Goal: Use online tool/utility: Utilize a website feature to perform a specific function

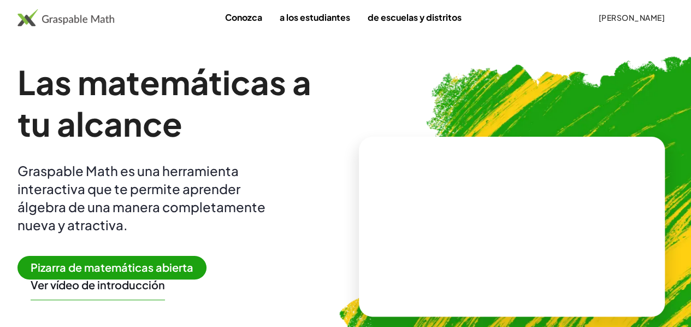
click at [540, 80] on img at bounding box center [570, 222] width 505 height 426
click at [184, 270] on font "Pizarra de matemáticas abierta" at bounding box center [112, 267] width 163 height 14
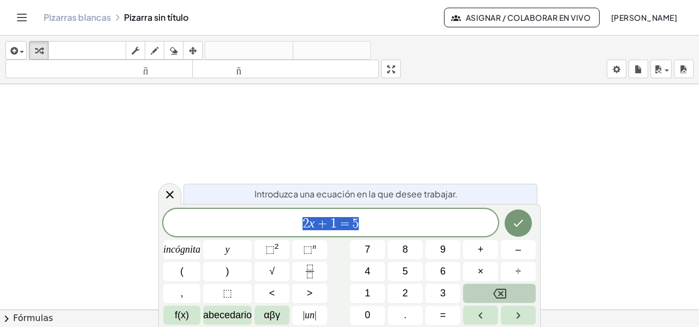
click at [489, 292] on button "Retroceso" at bounding box center [499, 293] width 73 height 19
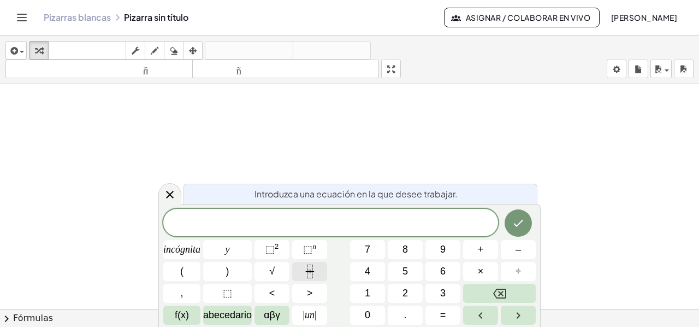
click at [304, 273] on icon "Fracción" at bounding box center [310, 271] width 14 height 14
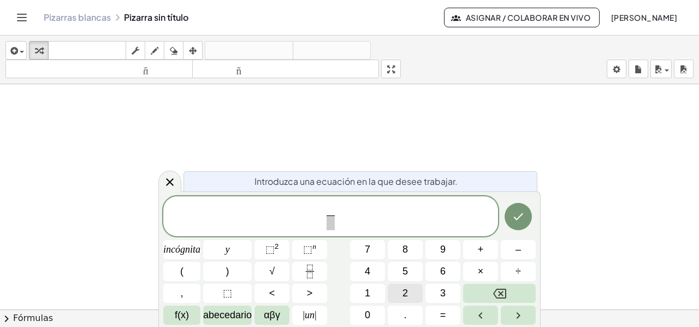
click at [404, 292] on font "2" at bounding box center [405, 292] width 5 height 11
click at [328, 225] on span at bounding box center [331, 222] width 8 height 15
click at [442, 291] on font "3" at bounding box center [442, 292] width 5 height 11
click at [342, 215] on span "2 3 ​ ​" at bounding box center [330, 217] width 335 height 29
click at [478, 249] on font "+" at bounding box center [481, 249] width 6 height 11
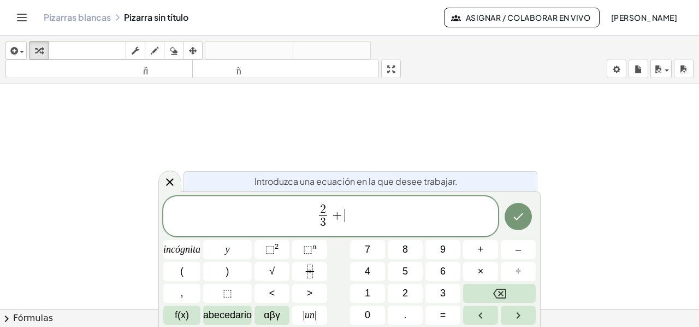
click at [346, 207] on span "2 3 ​ + ​" at bounding box center [330, 217] width 335 height 29
click at [302, 273] on button "Fracción" at bounding box center [309, 271] width 35 height 19
click at [369, 290] on button "1" at bounding box center [367, 293] width 35 height 19
click at [343, 221] on span "​" at bounding box center [345, 222] width 8 height 15
click at [402, 289] on button "2" at bounding box center [405, 293] width 35 height 19
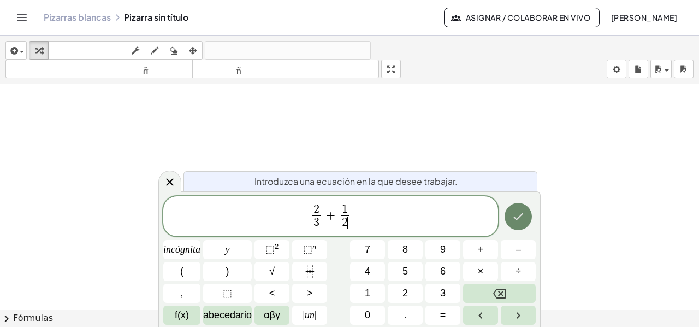
click at [522, 216] on icon "Hecho" at bounding box center [518, 216] width 13 height 13
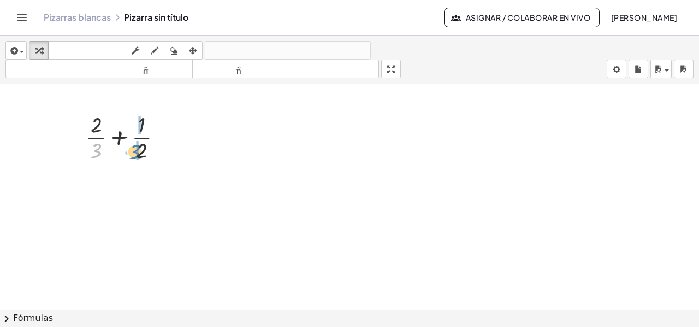
drag, startPoint x: 98, startPoint y: 152, endPoint x: 136, endPoint y: 155, distance: 37.2
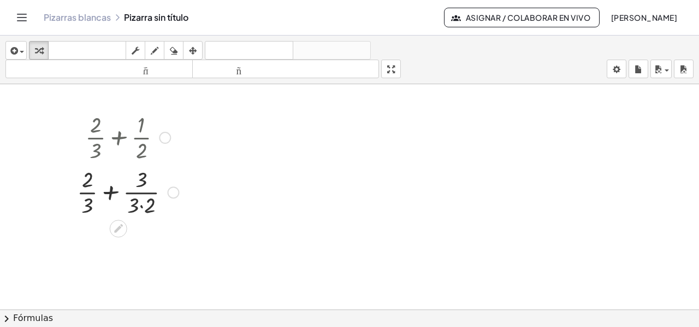
click at [142, 204] on div at bounding box center [128, 191] width 113 height 55
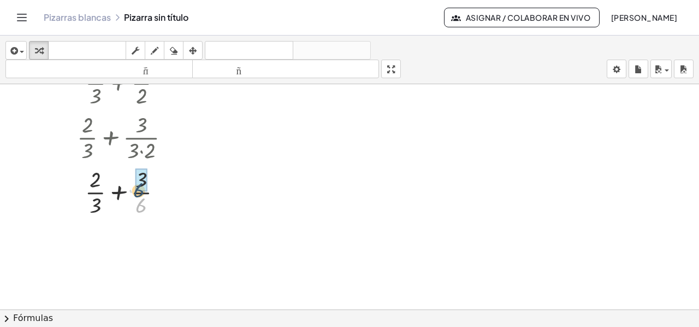
drag, startPoint x: 134, startPoint y: 195, endPoint x: 132, endPoint y: 183, distance: 12.1
click at [132, 183] on div at bounding box center [128, 191] width 113 height 55
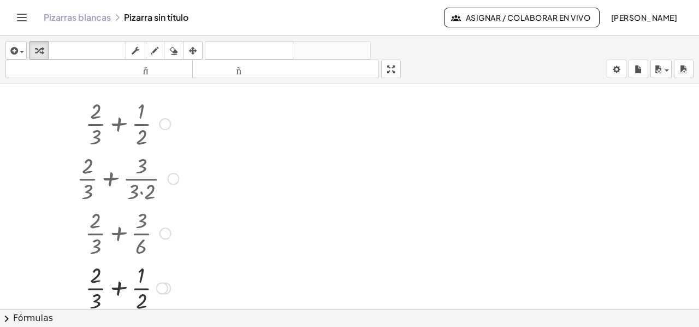
scroll to position [0, 0]
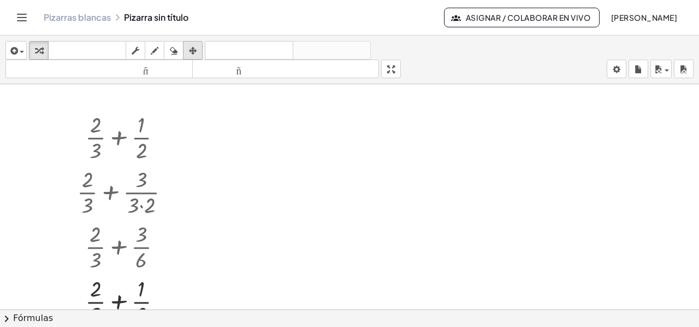
click at [195, 48] on icon "button" at bounding box center [193, 50] width 8 height 13
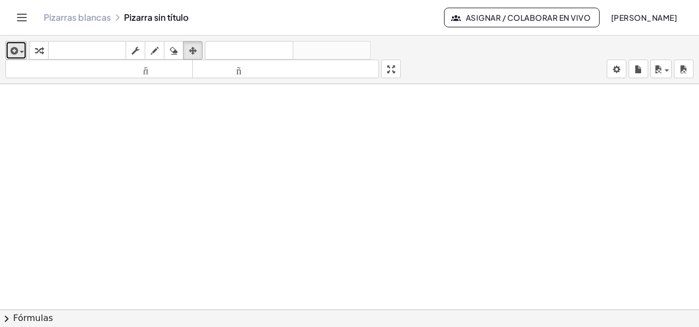
click at [24, 49] on button "insertar" at bounding box center [15, 50] width 21 height 19
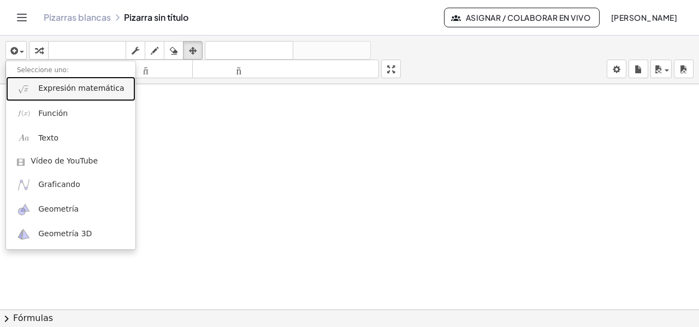
click at [65, 92] on font "Expresión matemática" at bounding box center [81, 88] width 86 height 9
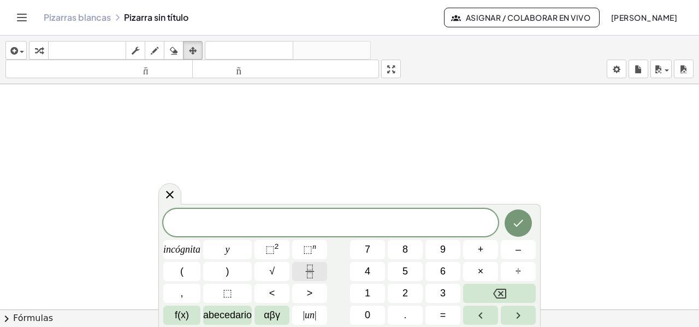
click at [310, 274] on icon "Fracción" at bounding box center [310, 271] width 14 height 14
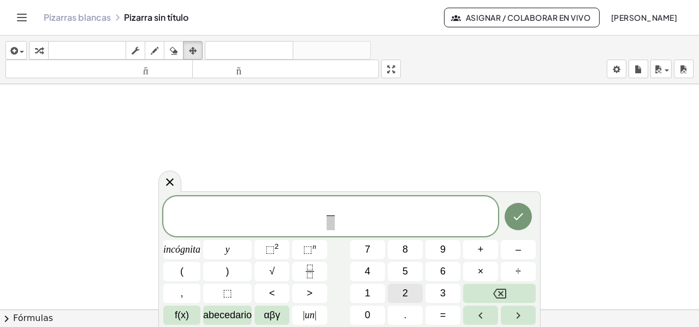
click at [404, 288] on font "2" at bounding box center [405, 292] width 5 height 11
click at [330, 221] on span at bounding box center [331, 222] width 8 height 15
click at [438, 291] on button "3" at bounding box center [443, 293] width 35 height 19
click at [348, 215] on span "2 3 ​ ​" at bounding box center [330, 217] width 335 height 29
click at [475, 245] on button "+" at bounding box center [480, 249] width 35 height 19
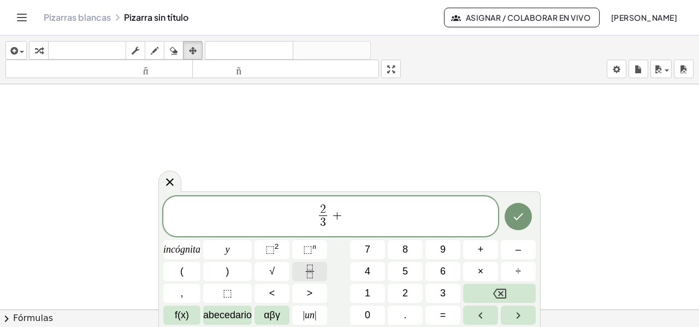
click at [318, 267] on button "Fracción" at bounding box center [309, 271] width 35 height 19
click at [365, 289] on font "1" at bounding box center [367, 292] width 5 height 11
click at [344, 220] on span "​" at bounding box center [345, 222] width 8 height 15
click at [366, 264] on span "4" at bounding box center [367, 271] width 5 height 15
click at [512, 219] on icon "Hecho" at bounding box center [518, 216] width 13 height 13
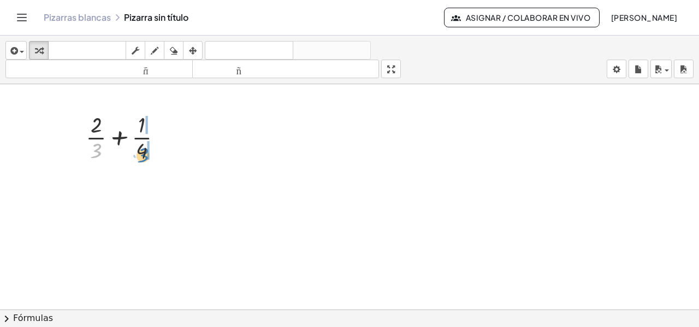
drag, startPoint x: 94, startPoint y: 155, endPoint x: 141, endPoint y: 160, distance: 47.3
click at [141, 160] on div at bounding box center [128, 136] width 96 height 55
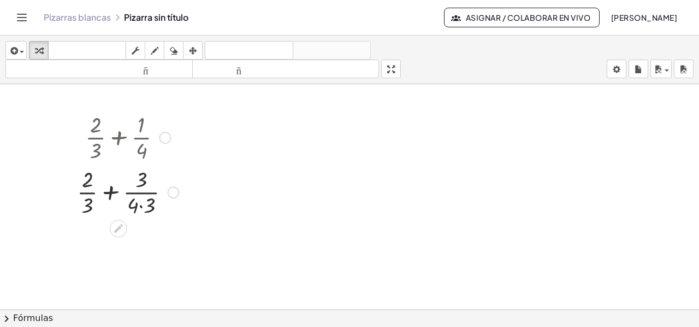
click at [143, 207] on div at bounding box center [128, 191] width 113 height 55
drag, startPoint x: 86, startPoint y: 234, endPoint x: 130, endPoint y: 260, distance: 51.2
click at [130, 260] on div at bounding box center [128, 246] width 113 height 55
drag, startPoint x: 138, startPoint y: 257, endPoint x: 90, endPoint y: 234, distance: 53.1
click at [90, 234] on div at bounding box center [128, 246] width 113 height 55
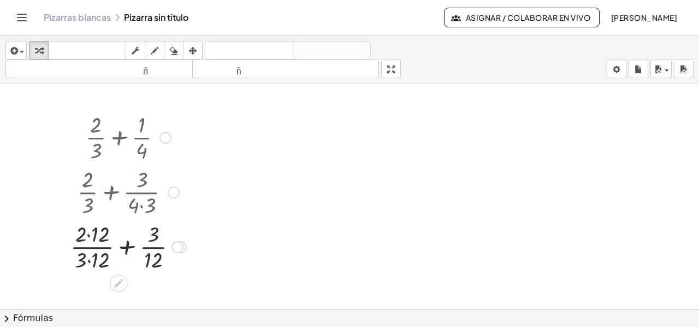
click at [90, 236] on div at bounding box center [128, 246] width 127 height 55
click at [90, 261] on div at bounding box center [128, 246] width 127 height 55
click at [125, 250] on div at bounding box center [128, 246] width 115 height 55
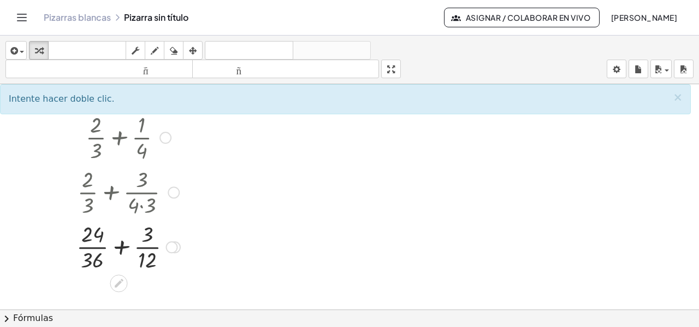
click at [119, 137] on div at bounding box center [128, 136] width 115 height 55
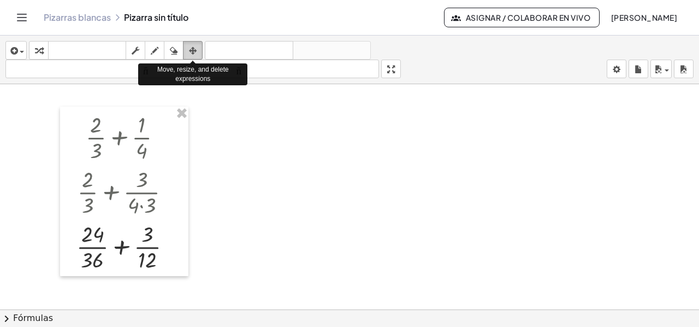
click at [197, 49] on div "button" at bounding box center [193, 50] width 14 height 13
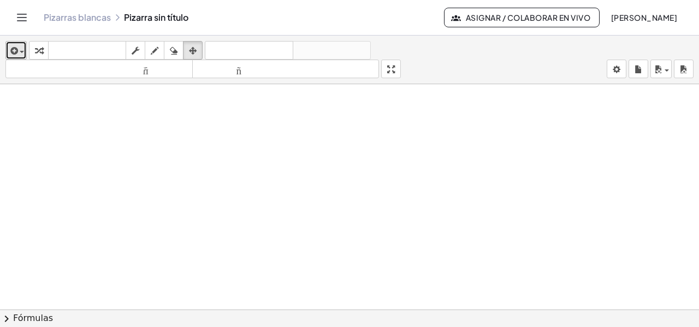
click at [19, 48] on span "button" at bounding box center [19, 52] width 2 height 8
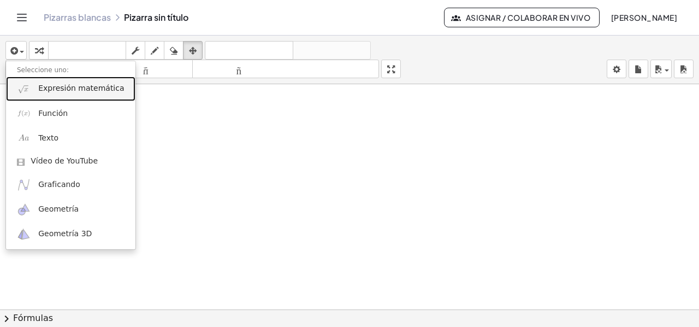
click at [52, 93] on link "Expresión matemática" at bounding box center [71, 89] width 130 height 25
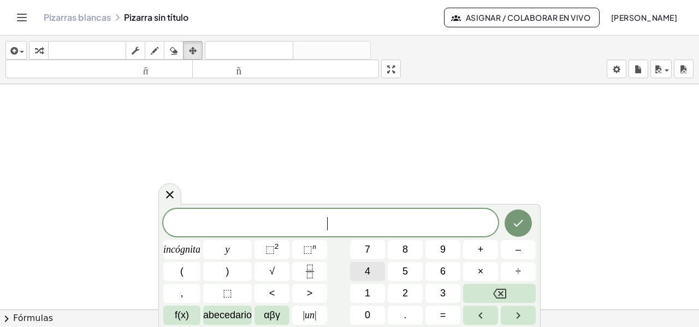
click at [368, 267] on font "4" at bounding box center [367, 271] width 5 height 11
click at [498, 286] on button "Retroceso" at bounding box center [499, 293] width 73 height 19
click at [306, 275] on icon "Fracción" at bounding box center [310, 271] width 14 height 14
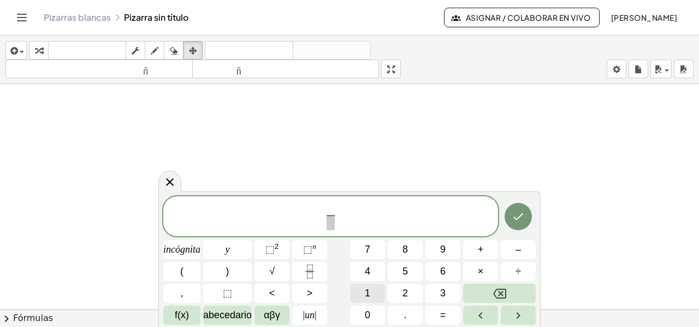
click at [371, 290] on button "1" at bounding box center [367, 293] width 35 height 19
drag, startPoint x: 331, startPoint y: 225, endPoint x: 340, endPoint y: 237, distance: 15.2
click at [332, 225] on span "​" at bounding box center [331, 222] width 8 height 15
click at [368, 271] on font "4" at bounding box center [367, 271] width 5 height 11
click at [342, 214] on span "1 4 ​ ​" at bounding box center [330, 217] width 335 height 29
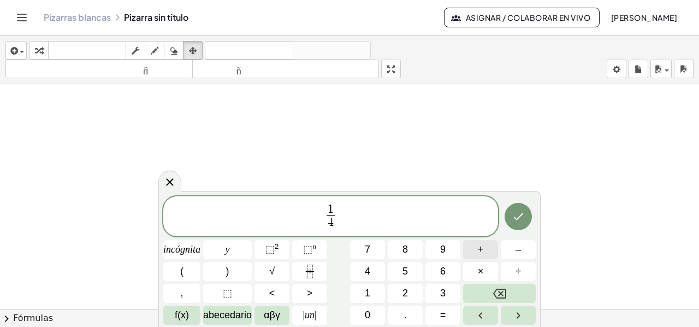
click at [482, 245] on font "+" at bounding box center [481, 249] width 6 height 11
click at [442, 293] on font "3" at bounding box center [442, 292] width 5 height 11
click at [501, 295] on icon "Retroceso" at bounding box center [499, 293] width 13 height 13
click at [310, 273] on icon "Fracción" at bounding box center [310, 271] width 14 height 14
click at [434, 290] on button "3" at bounding box center [443, 293] width 35 height 19
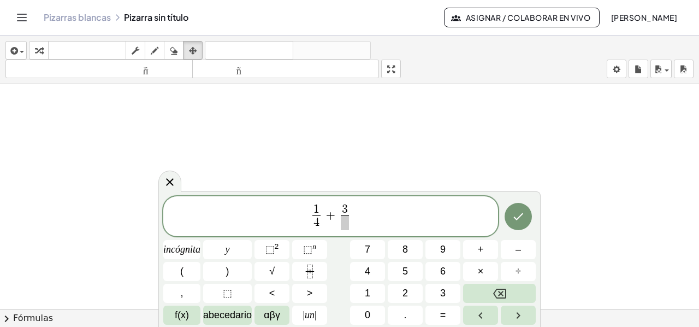
click at [345, 227] on span at bounding box center [345, 222] width 8 height 15
click at [398, 291] on button "2" at bounding box center [405, 293] width 35 height 19
click at [514, 221] on icon "Hecho" at bounding box center [518, 216] width 13 height 13
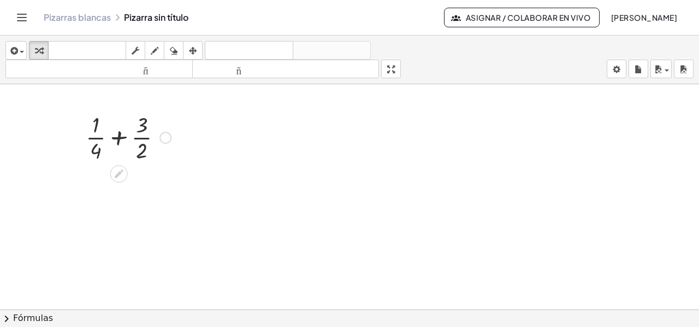
click at [117, 136] on div at bounding box center [128, 136] width 96 height 55
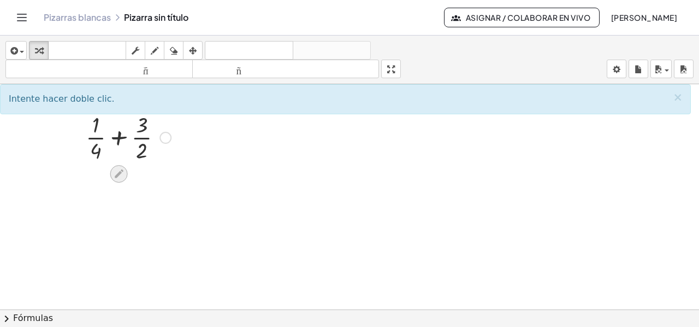
click at [119, 169] on icon at bounding box center [118, 173] width 11 height 11
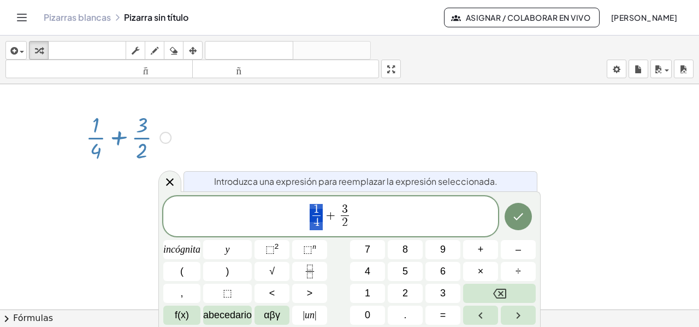
drag, startPoint x: 314, startPoint y: 227, endPoint x: 298, endPoint y: 226, distance: 15.3
click at [165, 182] on icon at bounding box center [169, 181] width 13 height 13
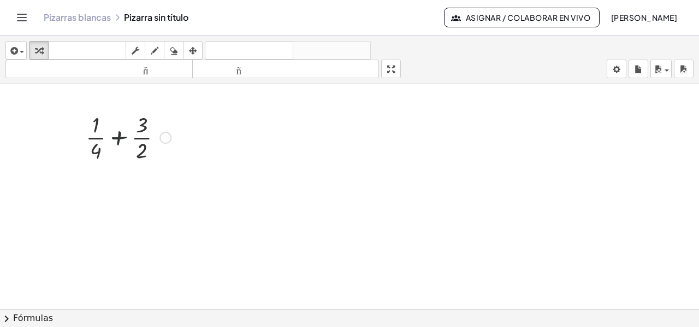
click at [116, 137] on div at bounding box center [128, 136] width 96 height 55
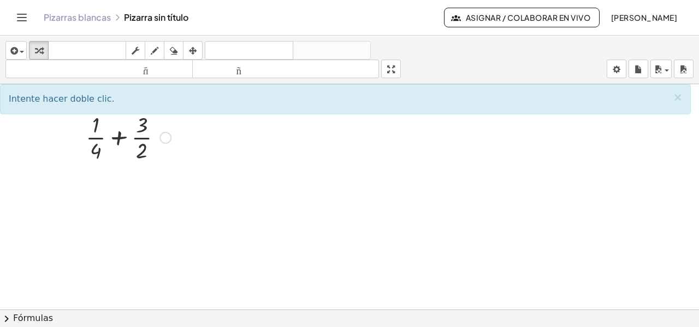
click at [119, 137] on div at bounding box center [128, 136] width 96 height 55
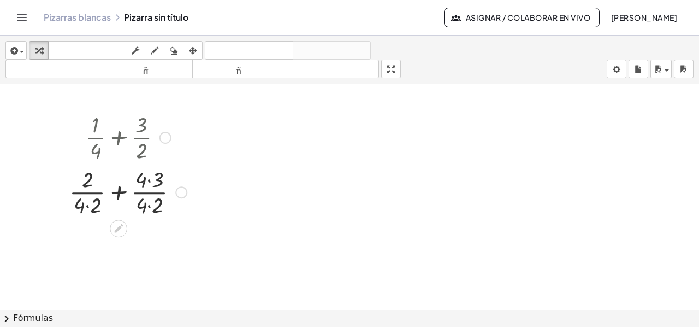
click at [86, 207] on div at bounding box center [128, 191] width 128 height 55
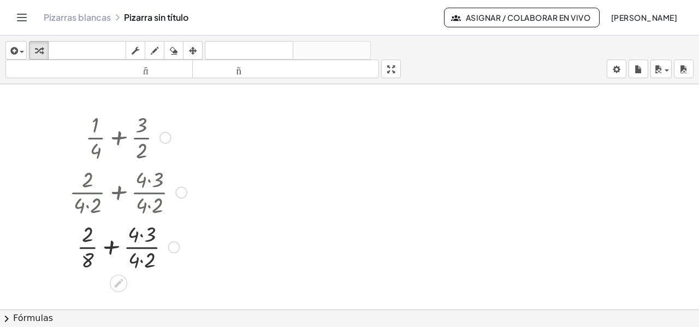
click at [140, 262] on div at bounding box center [128, 246] width 128 height 55
click at [140, 233] on div at bounding box center [128, 246] width 128 height 55
click at [116, 248] on div at bounding box center [128, 246] width 128 height 55
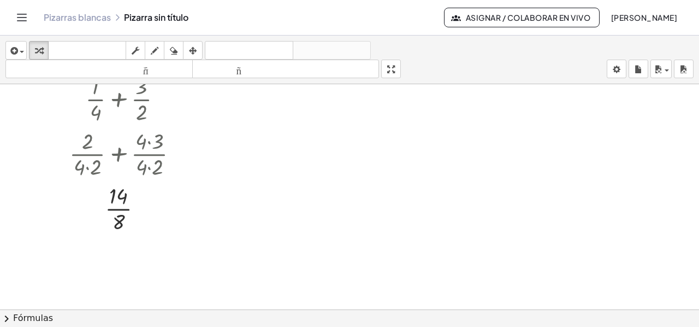
scroll to position [109, 0]
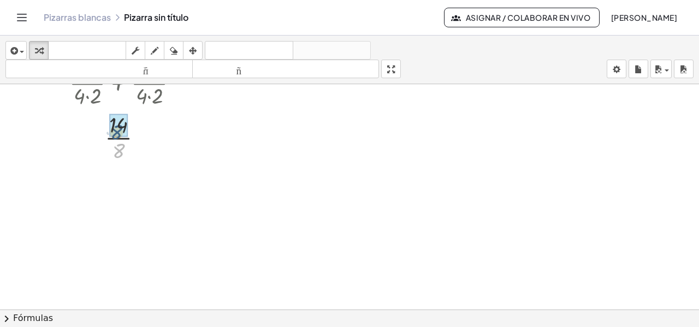
drag, startPoint x: 119, startPoint y: 149, endPoint x: 116, endPoint y: 130, distance: 18.7
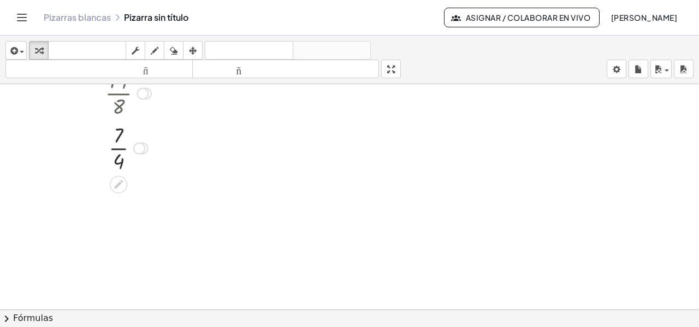
scroll to position [164, 0]
click at [11, 48] on icon "button" at bounding box center [13, 50] width 10 height 13
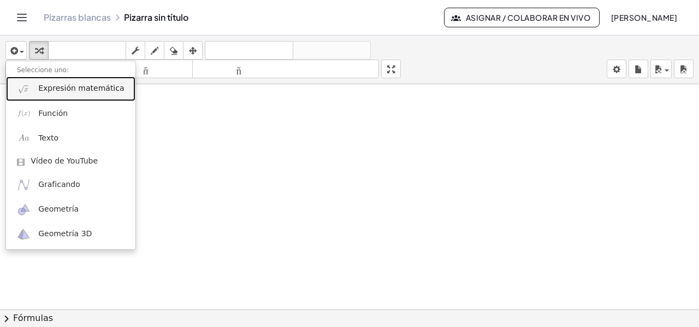
click at [75, 92] on font "Expresión matemática" at bounding box center [81, 88] width 86 height 9
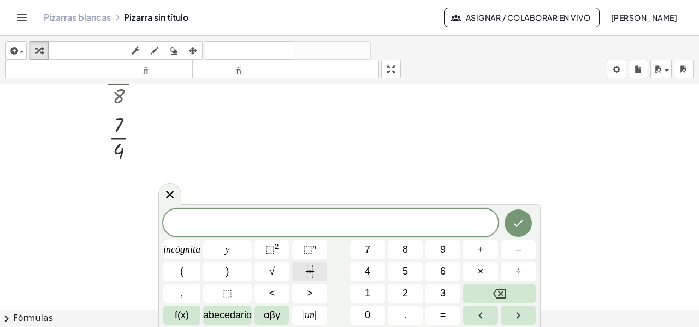
click at [309, 273] on icon "Fracción" at bounding box center [310, 271] width 14 height 14
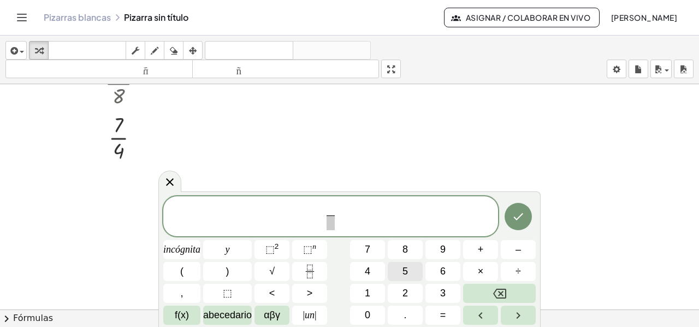
click at [407, 266] on font "5" at bounding box center [405, 271] width 5 height 11
click at [332, 225] on span "​" at bounding box center [331, 222] width 8 height 15
click at [435, 294] on button "3" at bounding box center [443, 293] width 35 height 19
click at [348, 215] on span "5 3 ​ ​" at bounding box center [330, 217] width 335 height 29
click at [481, 252] on font "+" at bounding box center [481, 249] width 6 height 11
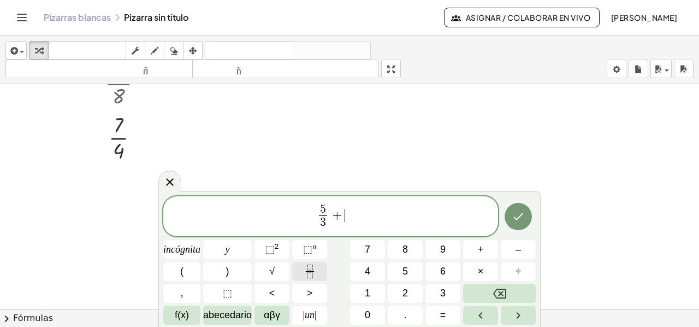
click at [301, 272] on button "Fracción" at bounding box center [309, 271] width 35 height 19
click at [357, 292] on button "1" at bounding box center [367, 293] width 35 height 19
drag, startPoint x: 344, startPoint y: 226, endPoint x: 356, endPoint y: 239, distance: 18.2
click at [344, 226] on span "​" at bounding box center [345, 222] width 8 height 15
click at [399, 290] on button "2" at bounding box center [405, 293] width 35 height 19
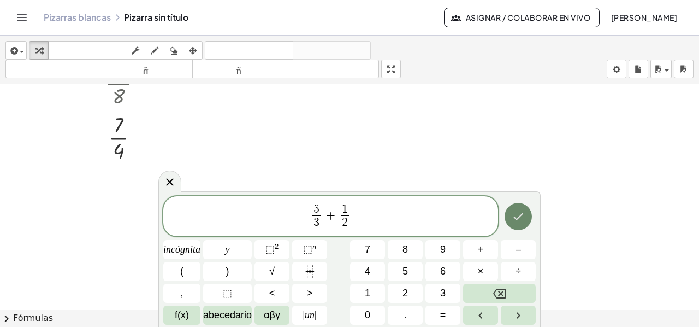
click at [515, 217] on icon "Hecho" at bounding box center [519, 216] width 10 height 7
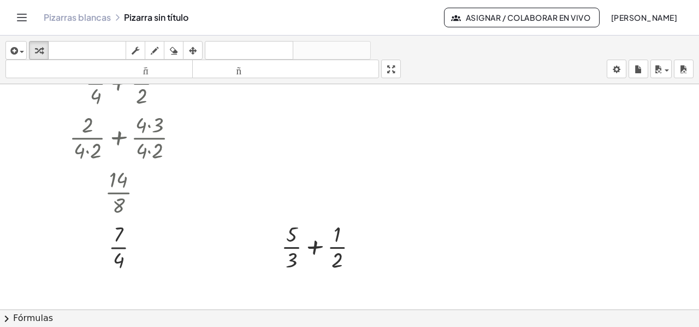
scroll to position [0, 0]
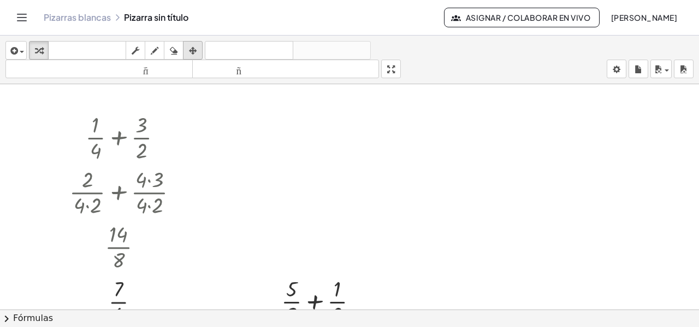
drag, startPoint x: 187, startPoint y: 49, endPoint x: 191, endPoint y: 54, distance: 6.6
click at [189, 52] on div "button" at bounding box center [193, 50] width 14 height 13
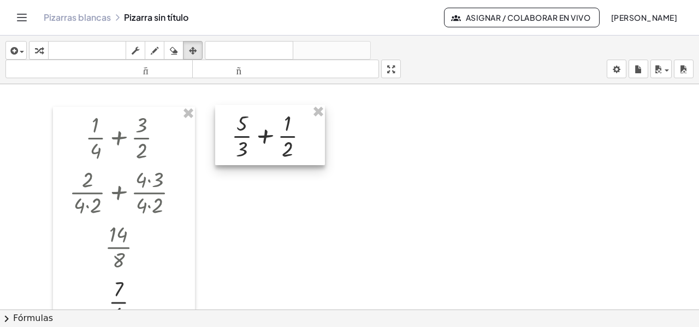
drag, startPoint x: 336, startPoint y: 285, endPoint x: 286, endPoint y: 119, distance: 173.4
click at [286, 119] on div at bounding box center [270, 135] width 110 height 60
click at [40, 50] on icon "button" at bounding box center [39, 50] width 8 height 13
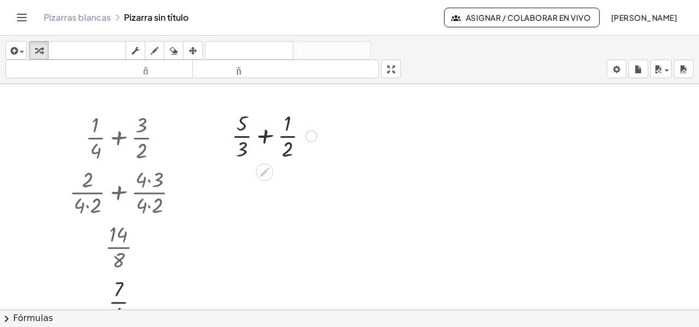
click at [266, 136] on div at bounding box center [274, 135] width 96 height 55
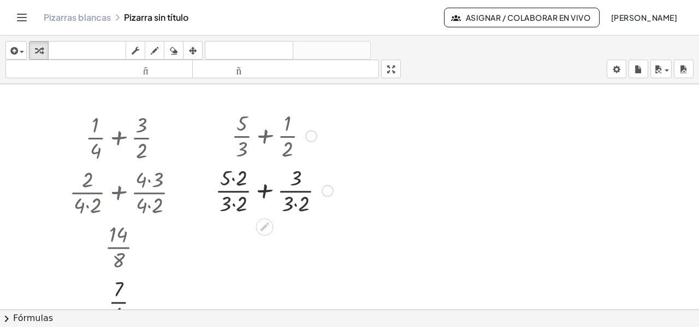
click at [232, 203] on div at bounding box center [274, 189] width 129 height 55
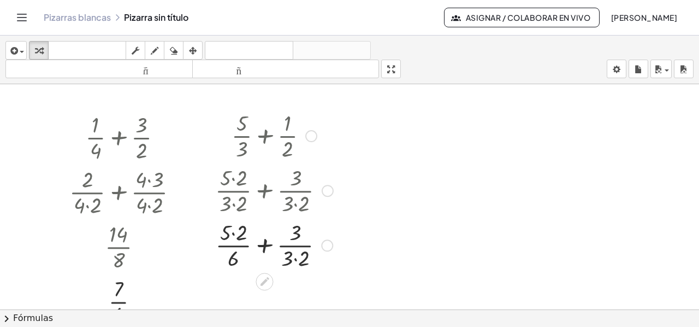
click at [296, 258] on div at bounding box center [274, 244] width 129 height 55
click at [269, 246] on div at bounding box center [274, 244] width 129 height 55
click at [252, 233] on div at bounding box center [274, 244] width 129 height 55
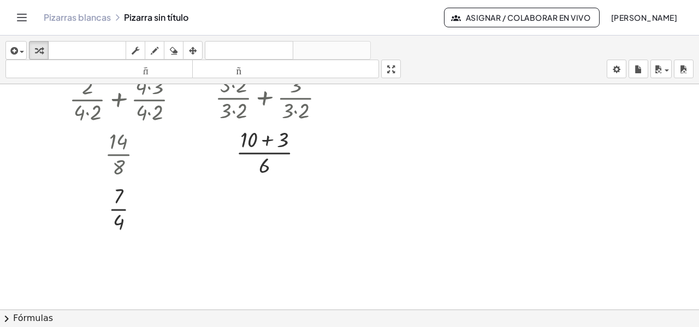
scroll to position [109, 0]
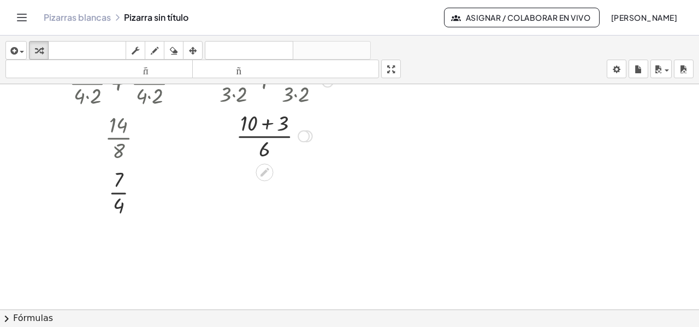
click at [269, 125] on div at bounding box center [274, 135] width 129 height 55
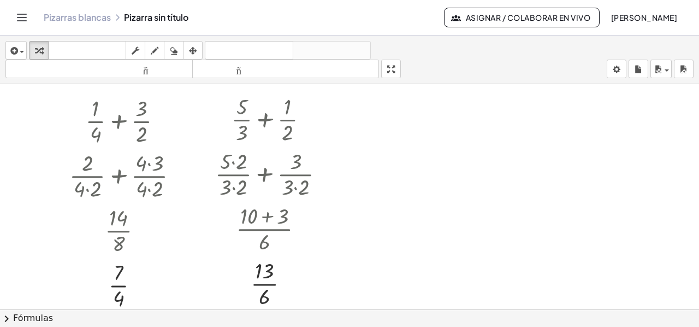
scroll to position [0, 0]
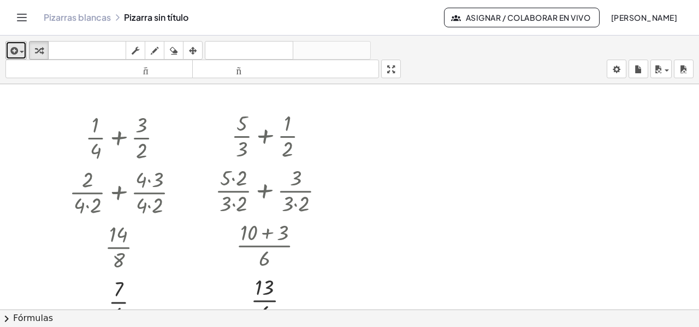
click at [15, 51] on icon "button" at bounding box center [13, 50] width 10 height 13
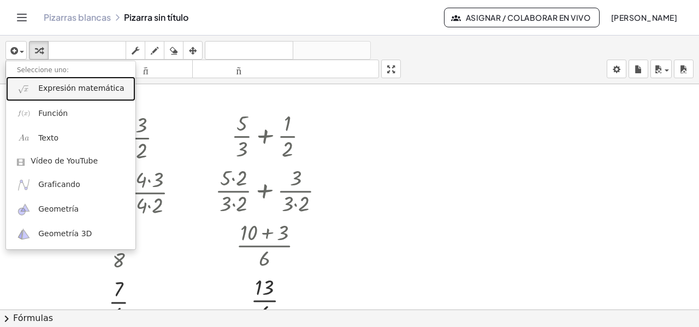
click at [49, 93] on link "Expresión matemática" at bounding box center [71, 89] width 130 height 25
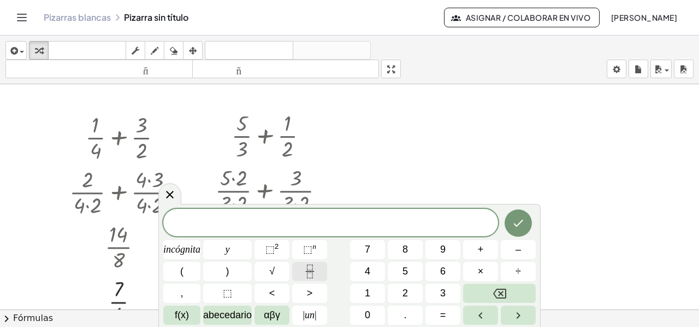
click at [310, 278] on icon "Fracción" at bounding box center [309, 274] width 5 height 5
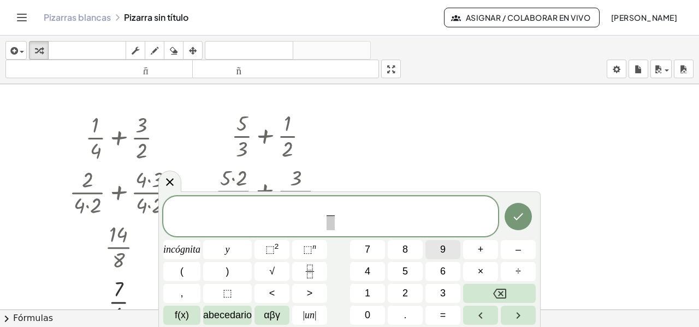
click at [443, 243] on span "9" at bounding box center [442, 249] width 5 height 15
click at [330, 228] on span at bounding box center [331, 222] width 8 height 15
click at [366, 272] on font "4" at bounding box center [367, 271] width 5 height 11
click at [514, 249] on button "–" at bounding box center [518, 249] width 35 height 19
click at [494, 289] on icon "Retroceso" at bounding box center [499, 293] width 13 height 13
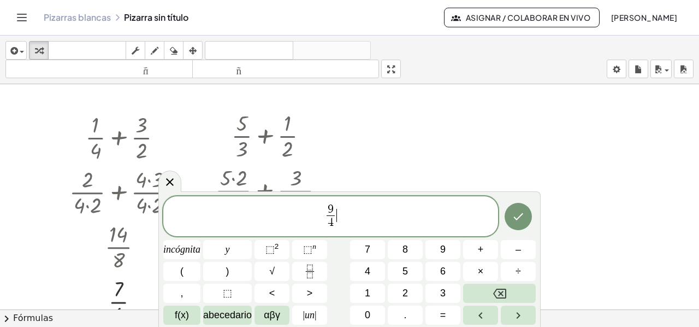
click at [349, 211] on span "9 4 ​ ​" at bounding box center [330, 217] width 335 height 29
click at [521, 251] on font "–" at bounding box center [518, 249] width 5 height 11
click at [302, 266] on button "Fracción" at bounding box center [309, 271] width 35 height 19
click at [436, 286] on button "3" at bounding box center [443, 293] width 35 height 19
click at [348, 226] on span at bounding box center [345, 222] width 8 height 15
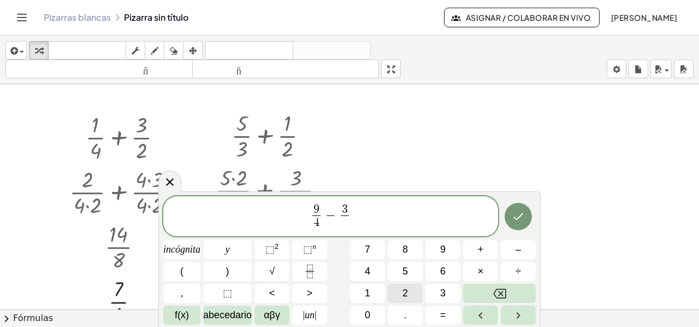
click at [403, 290] on font "2" at bounding box center [405, 292] width 5 height 11
click at [509, 222] on button "Hecho" at bounding box center [518, 216] width 27 height 27
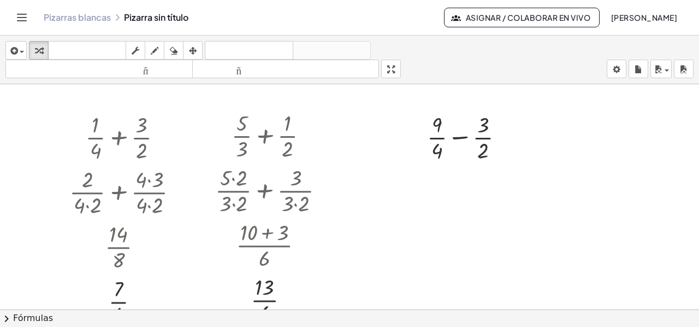
drag, startPoint x: 193, startPoint y: 48, endPoint x: 380, endPoint y: 120, distance: 200.1
click at [193, 51] on icon "button" at bounding box center [193, 50] width 8 height 13
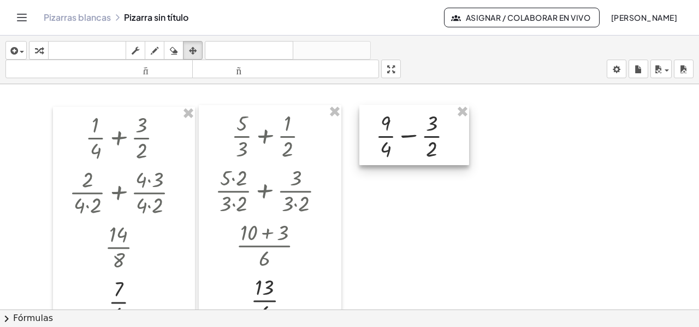
drag, startPoint x: 422, startPoint y: 133, endPoint x: 378, endPoint y: 132, distance: 43.7
click at [378, 132] on div at bounding box center [415, 135] width 110 height 60
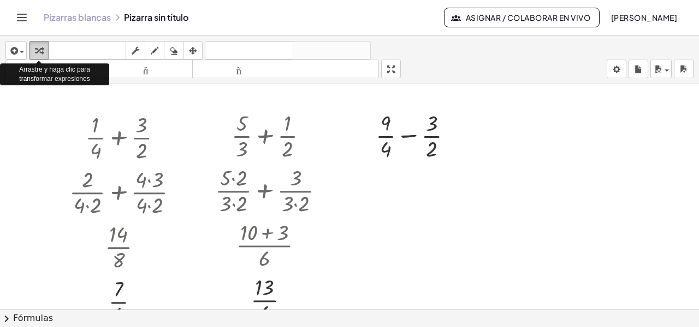
click at [35, 50] on icon "button" at bounding box center [39, 50] width 8 height 13
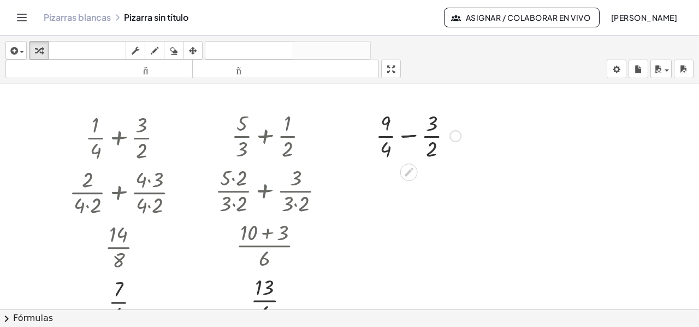
click at [409, 133] on div at bounding box center [419, 135] width 96 height 55
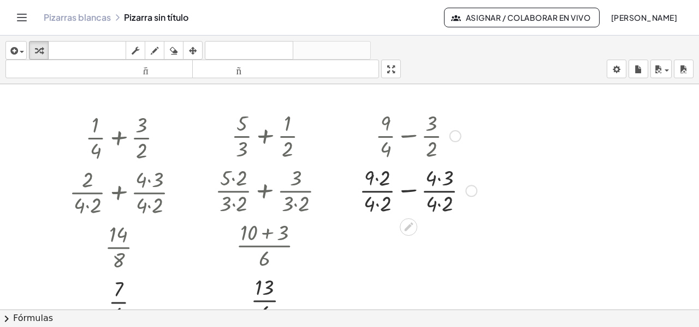
click at [382, 204] on div at bounding box center [418, 189] width 128 height 55
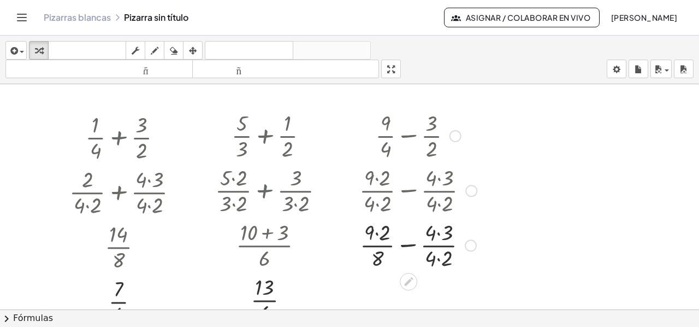
click at [438, 261] on div at bounding box center [418, 244] width 128 height 55
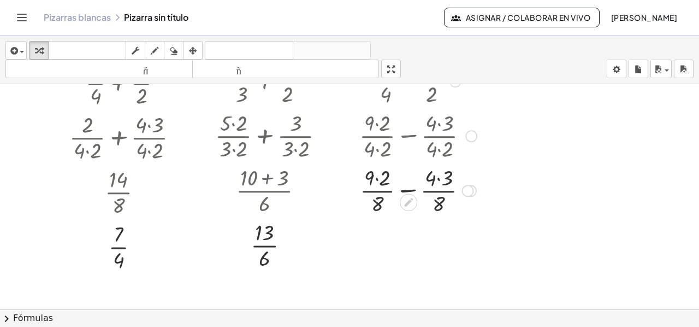
click at [379, 183] on div at bounding box center [418, 189] width 128 height 55
click at [434, 186] on div at bounding box center [418, 189] width 128 height 55
click at [434, 177] on div at bounding box center [418, 189] width 128 height 55
click at [407, 189] on div at bounding box center [418, 189] width 128 height 55
drag, startPoint x: 408, startPoint y: 261, endPoint x: 406, endPoint y: 240, distance: 20.8
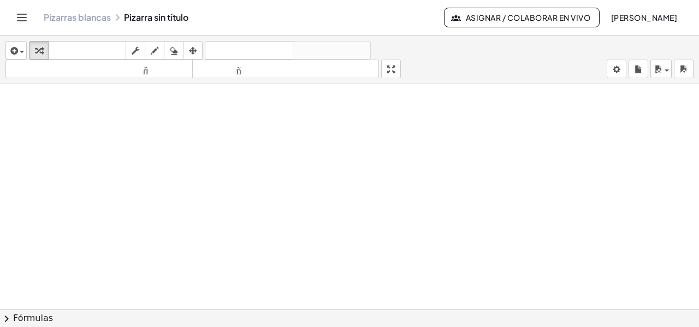
scroll to position [281, 0]
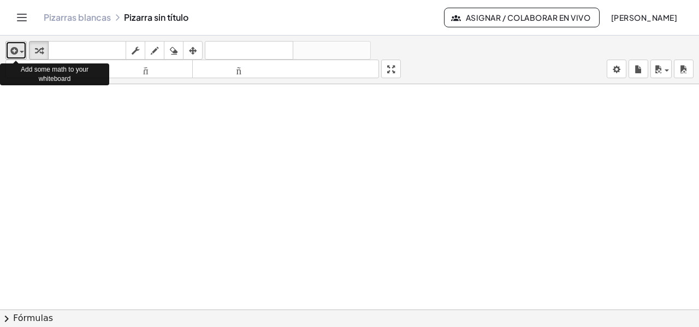
click at [14, 53] on icon "button" at bounding box center [13, 50] width 10 height 13
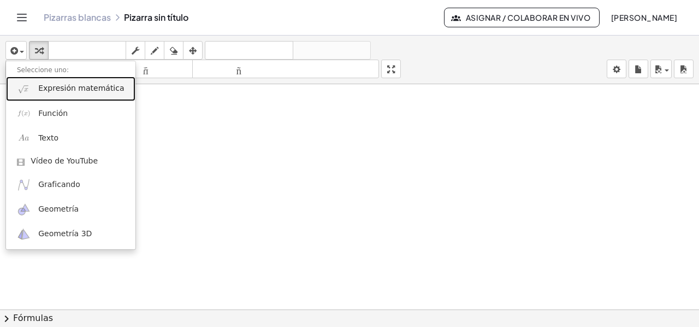
click at [57, 92] on font "Expresión matemática" at bounding box center [81, 88] width 86 height 9
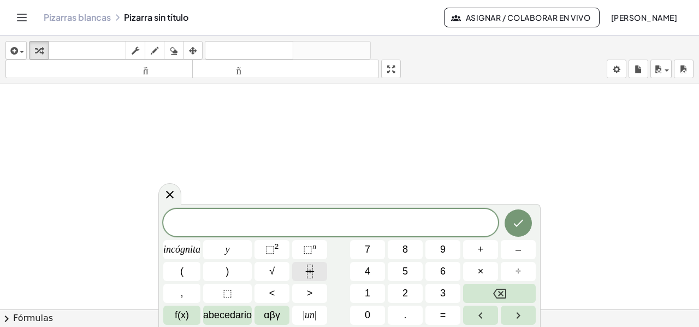
click at [308, 267] on icon "Fracción" at bounding box center [310, 271] width 14 height 14
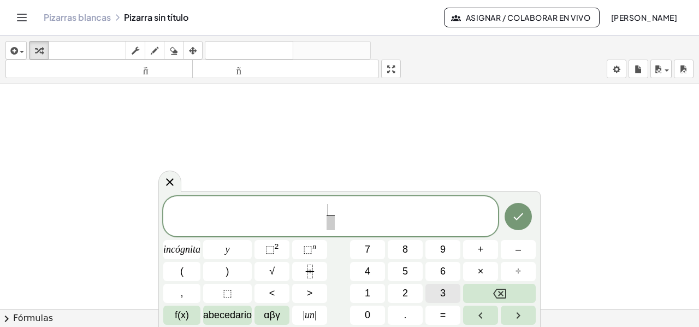
click at [439, 289] on button "3" at bounding box center [443, 293] width 35 height 19
click at [331, 221] on span "​" at bounding box center [331, 222] width 8 height 15
click at [374, 274] on button "4" at bounding box center [367, 271] width 35 height 19
click at [345, 218] on span "3 4 ​ ​" at bounding box center [330, 217] width 335 height 29
click at [469, 252] on button "+" at bounding box center [480, 249] width 35 height 19
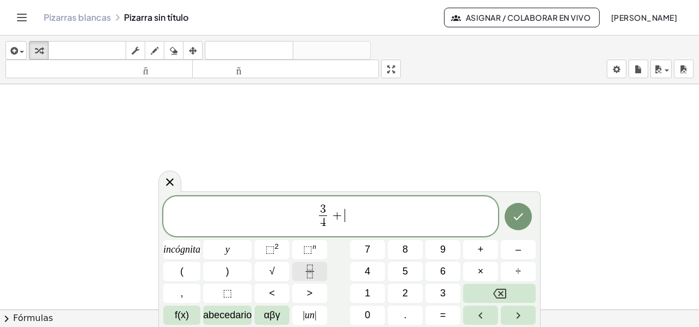
click at [308, 276] on icon "Fracción" at bounding box center [310, 271] width 14 height 14
click at [363, 296] on button "1" at bounding box center [367, 293] width 35 height 19
click at [344, 224] on span at bounding box center [345, 222] width 8 height 15
click at [399, 268] on button "5" at bounding box center [405, 271] width 35 height 19
click at [358, 215] on span "3 4 ​ + 1 5 ​ ​" at bounding box center [330, 217] width 335 height 29
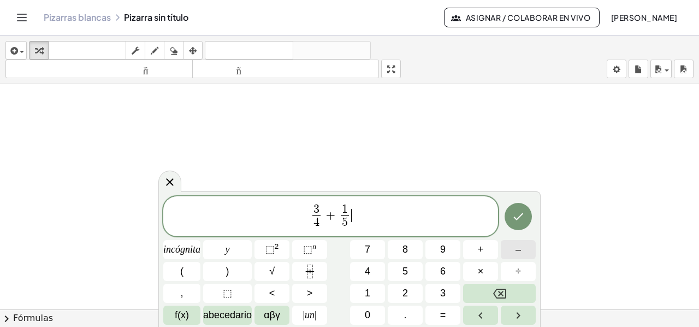
click at [518, 251] on font "–" at bounding box center [518, 249] width 5 height 11
click at [485, 292] on button "Retroceso" at bounding box center [499, 293] width 73 height 19
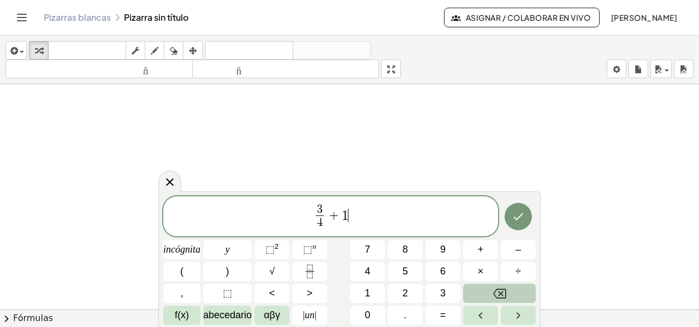
click at [485, 292] on button "Retroceso" at bounding box center [499, 293] width 73 height 19
click at [519, 244] on font "–" at bounding box center [518, 249] width 5 height 11
click at [301, 272] on button "Fracción" at bounding box center [309, 271] width 35 height 19
click at [372, 287] on button "1" at bounding box center [367, 293] width 35 height 19
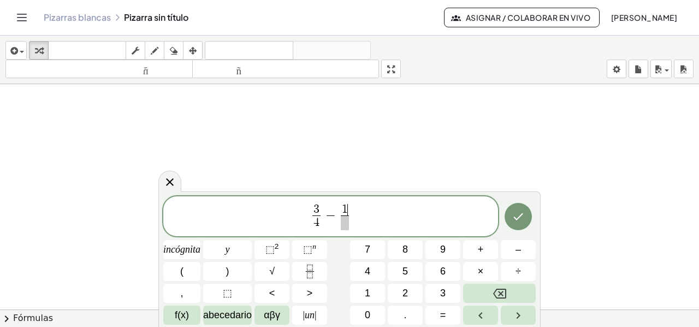
click at [346, 223] on span at bounding box center [345, 222] width 8 height 15
click at [404, 267] on font "5" at bounding box center [405, 271] width 5 height 11
click at [369, 218] on span "3 4 ​ − 1 5 ​ ​" at bounding box center [330, 217] width 335 height 29
click at [473, 249] on button "+" at bounding box center [480, 249] width 35 height 19
click at [313, 272] on icon "Fracción" at bounding box center [310, 271] width 14 height 14
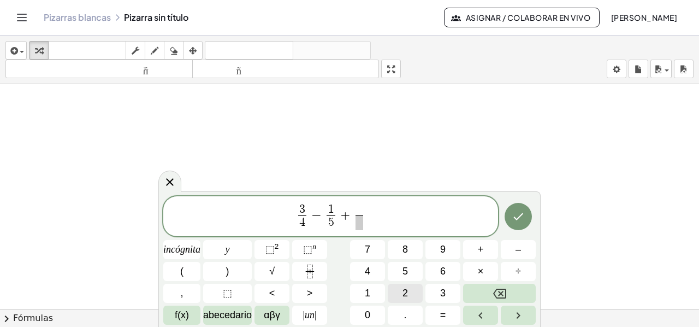
click at [408, 289] on font "2" at bounding box center [405, 292] width 5 height 11
click at [360, 221] on span at bounding box center [359, 222] width 8 height 15
click at [437, 291] on button "3" at bounding box center [443, 293] width 35 height 19
click at [520, 210] on icon "Hecho" at bounding box center [518, 216] width 13 height 13
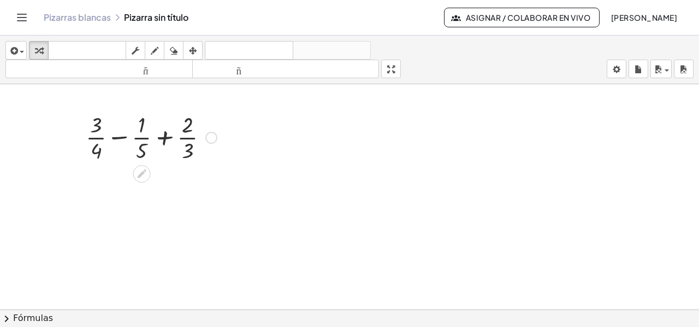
click at [113, 137] on div at bounding box center [151, 136] width 142 height 55
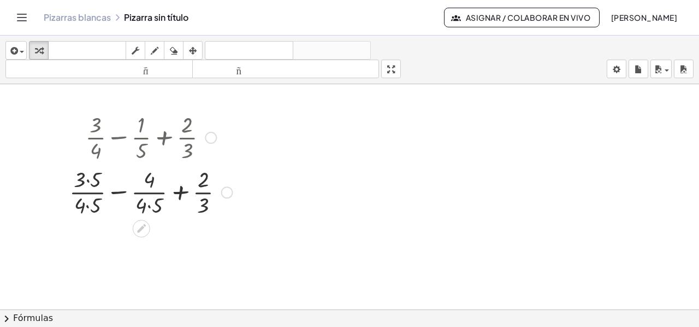
click at [86, 182] on div at bounding box center [151, 191] width 174 height 55
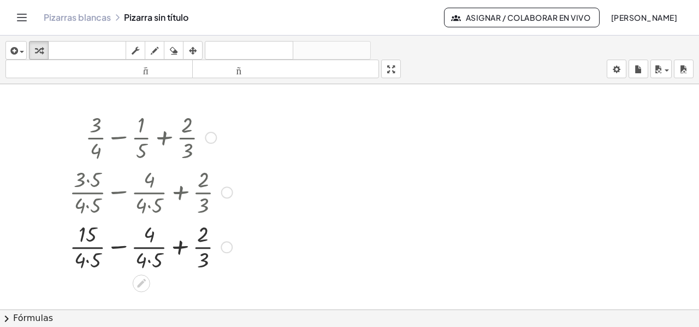
click at [86, 261] on div at bounding box center [151, 246] width 174 height 55
click at [148, 258] on div at bounding box center [151, 246] width 174 height 55
click at [117, 245] on div at bounding box center [151, 246] width 174 height 55
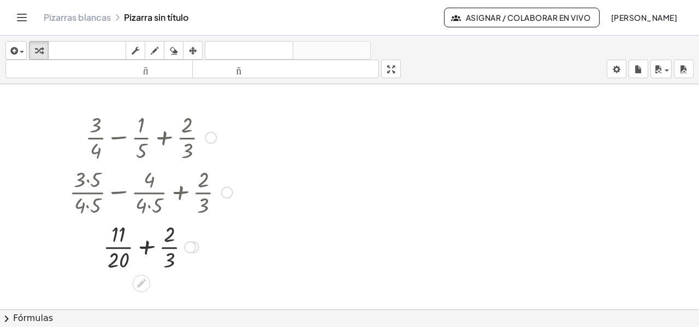
click at [146, 246] on div at bounding box center [151, 246] width 174 height 55
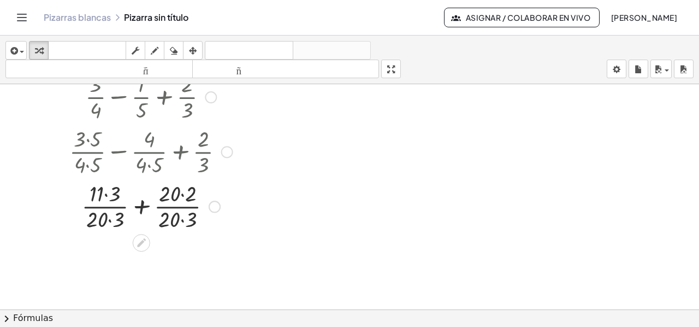
scroll to position [336, 0]
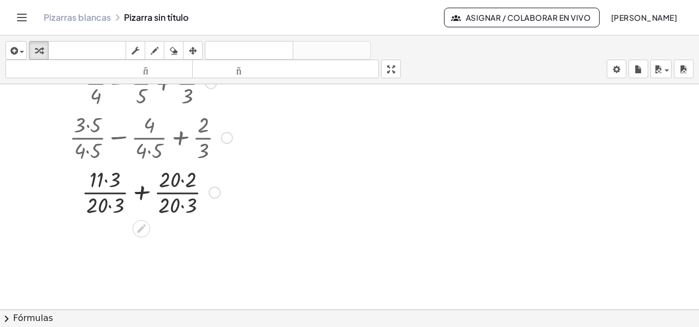
click at [103, 206] on div at bounding box center [151, 191] width 174 height 55
click at [106, 204] on div at bounding box center [151, 191] width 174 height 55
click at [103, 180] on div at bounding box center [151, 191] width 174 height 55
click at [107, 180] on div at bounding box center [151, 191] width 174 height 55
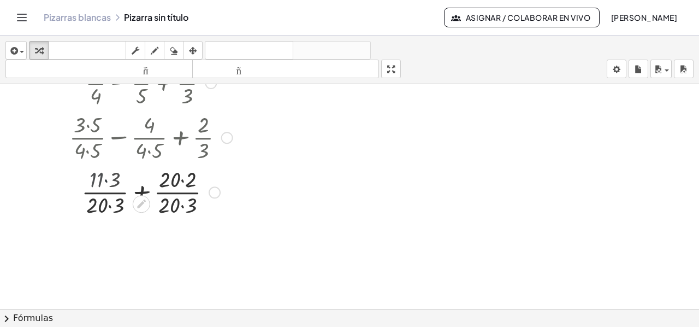
click at [107, 180] on div at bounding box center [151, 191] width 174 height 55
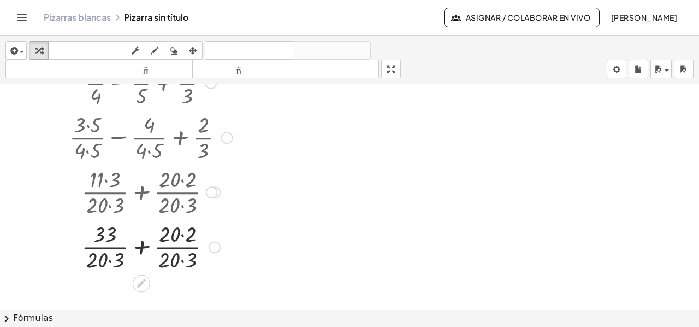
click at [113, 260] on div at bounding box center [151, 246] width 174 height 55
click at [179, 231] on div at bounding box center [151, 246] width 174 height 55
click at [184, 237] on div at bounding box center [151, 246] width 174 height 55
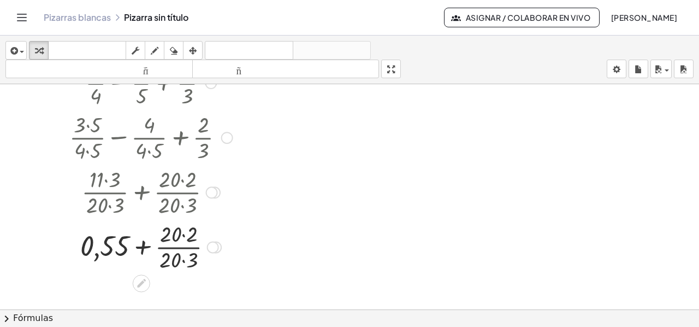
click at [184, 237] on div at bounding box center [151, 246] width 174 height 55
click at [180, 254] on div at bounding box center [151, 246] width 174 height 55
click at [180, 261] on div at bounding box center [151, 246] width 174 height 55
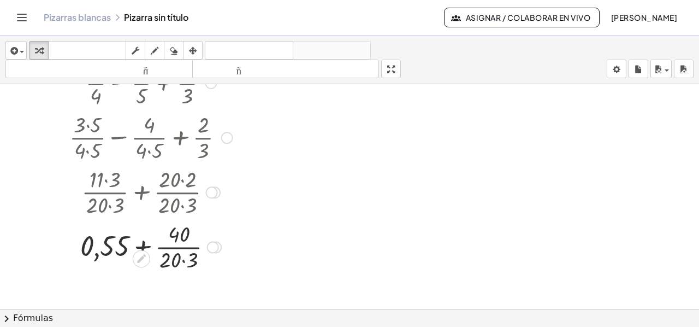
click at [184, 261] on div at bounding box center [151, 246] width 174 height 55
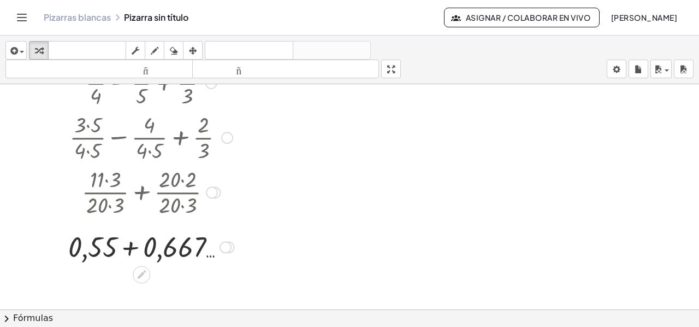
click at [128, 248] on div at bounding box center [151, 245] width 177 height 37
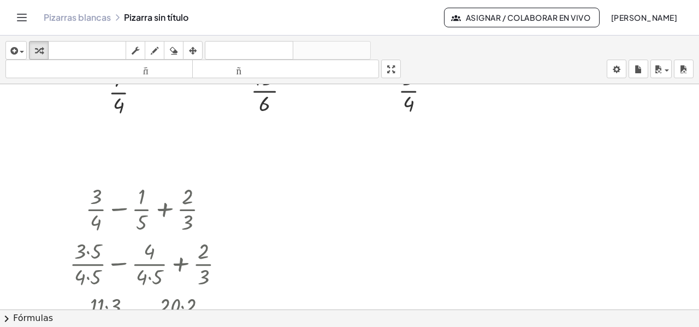
scroll to position [226, 0]
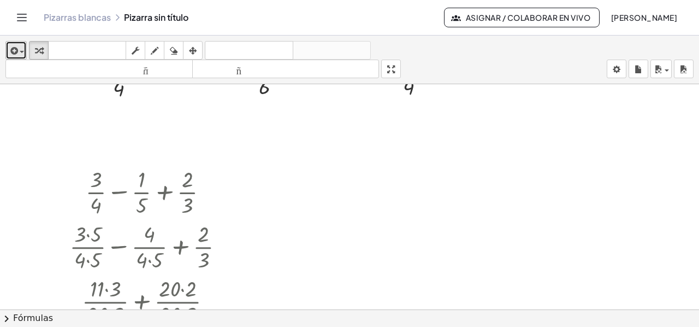
click at [19, 49] on span "button" at bounding box center [19, 52] width 2 height 8
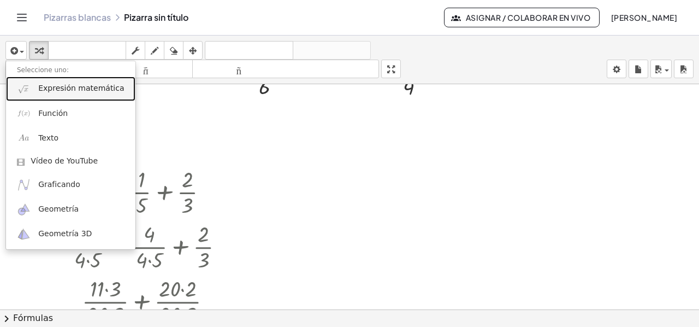
click at [44, 92] on font "Expresión matemática" at bounding box center [81, 88] width 86 height 9
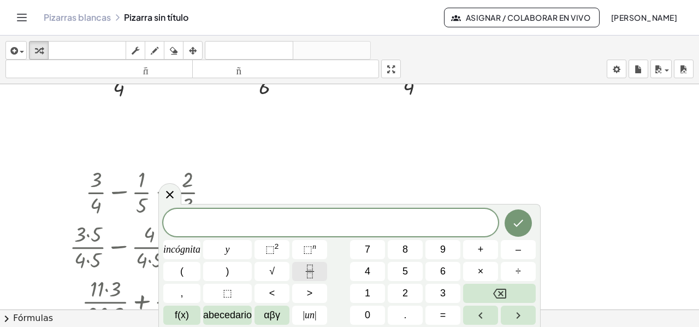
click at [309, 268] on icon "Fracción" at bounding box center [310, 271] width 14 height 14
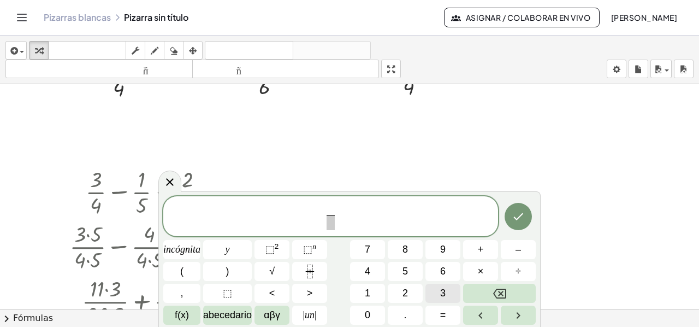
click at [455, 289] on button "3" at bounding box center [443, 293] width 35 height 19
click at [331, 224] on span "​" at bounding box center [331, 222] width 8 height 15
click at [360, 270] on button "4" at bounding box center [367, 271] width 35 height 19
click at [339, 217] on span "3 4 ​ ​" at bounding box center [330, 217] width 335 height 29
click at [518, 255] on span "–" at bounding box center [518, 249] width 5 height 15
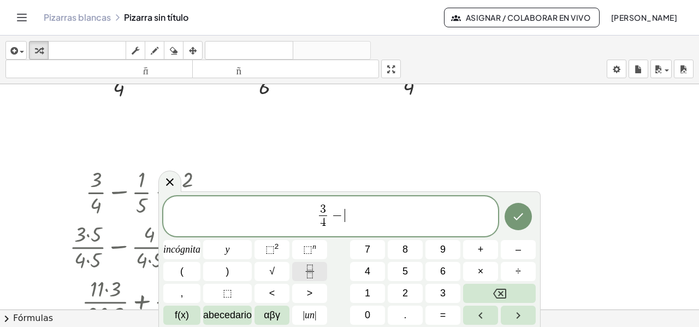
click at [310, 269] on icon "Fracción" at bounding box center [310, 271] width 14 height 14
click at [373, 292] on button "1" at bounding box center [367, 293] width 35 height 19
click at [345, 223] on span "​" at bounding box center [345, 222] width 8 height 15
click at [404, 267] on font "5" at bounding box center [405, 271] width 5 height 11
click at [356, 214] on span "3 4 ​ − 1 5 ​ ​" at bounding box center [330, 217] width 335 height 29
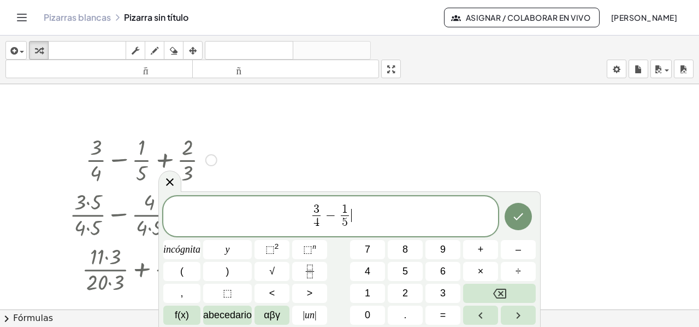
scroll to position [281, 0]
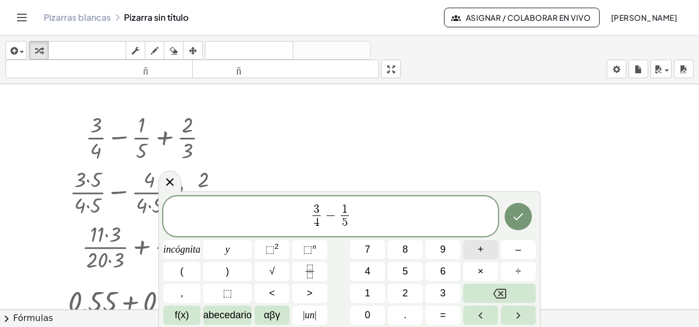
click at [480, 245] on font "+" at bounding box center [481, 249] width 6 height 11
click at [315, 268] on icon "Fracción" at bounding box center [310, 271] width 14 height 14
click at [404, 290] on font "2" at bounding box center [405, 292] width 5 height 11
click at [356, 223] on span "​" at bounding box center [359, 222] width 8 height 15
click at [435, 294] on button "3" at bounding box center [443, 293] width 35 height 19
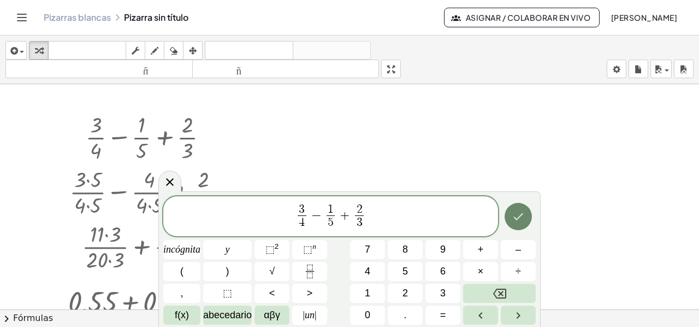
click at [516, 214] on icon "Hecho" at bounding box center [518, 216] width 13 height 13
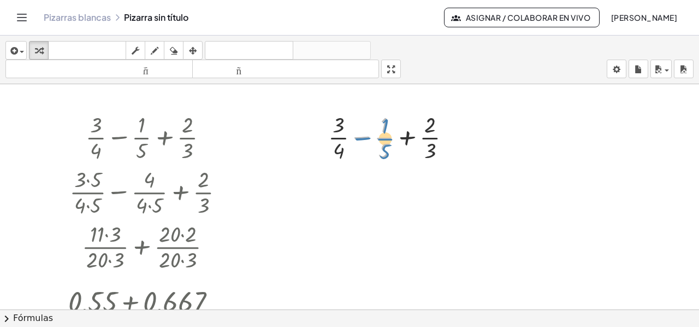
click at [385, 132] on div at bounding box center [394, 136] width 142 height 55
click at [195, 53] on icon "button" at bounding box center [193, 50] width 8 height 13
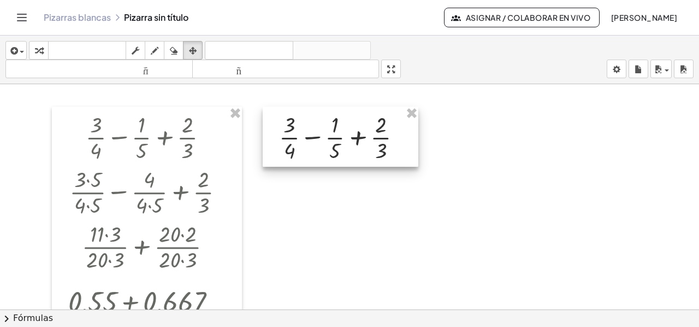
drag, startPoint x: 394, startPoint y: 125, endPoint x: 348, endPoint y: 125, distance: 46.5
click at [348, 125] on div at bounding box center [341, 137] width 156 height 60
click at [42, 49] on icon "button" at bounding box center [39, 50] width 8 height 13
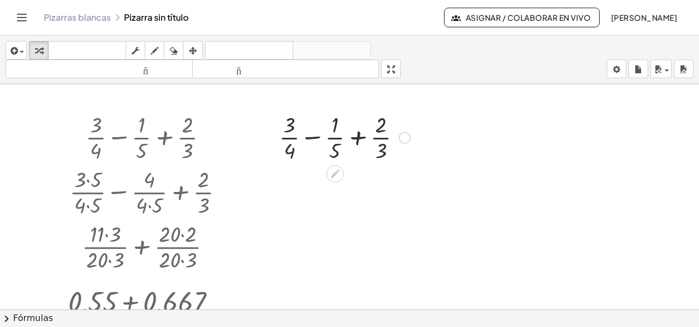
click at [309, 139] on div at bounding box center [345, 136] width 142 height 55
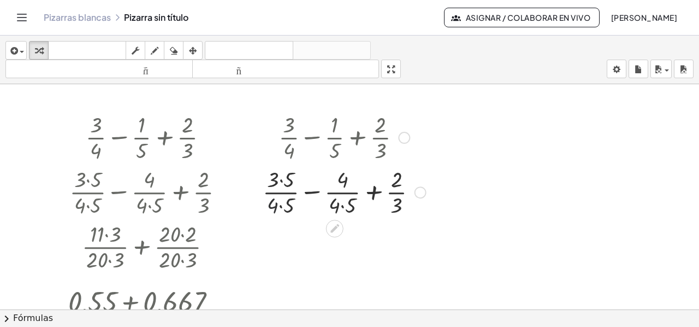
click at [278, 207] on div at bounding box center [344, 191] width 174 height 55
click at [279, 179] on div at bounding box center [344, 191] width 174 height 55
click at [280, 182] on div at bounding box center [344, 191] width 174 height 55
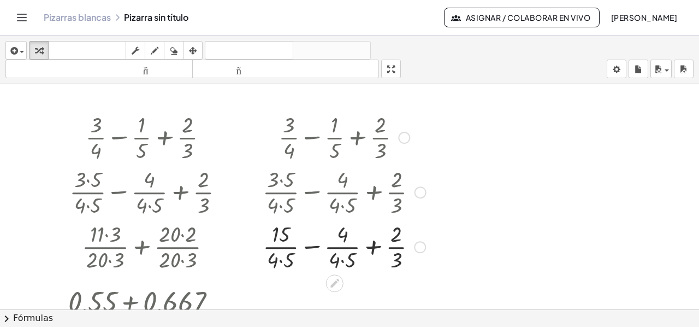
click at [278, 260] on div at bounding box center [344, 246] width 174 height 55
click at [281, 260] on div at bounding box center [344, 246] width 174 height 55
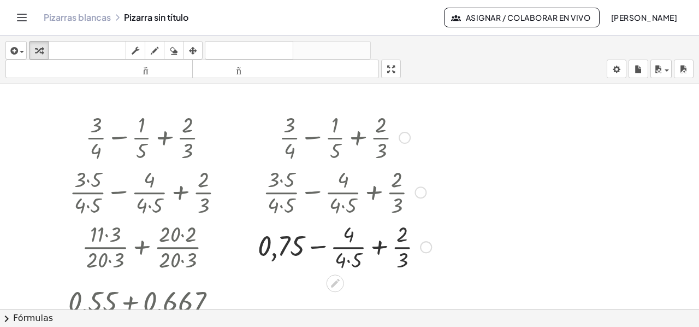
click at [321, 248] on div at bounding box center [344, 246] width 185 height 55
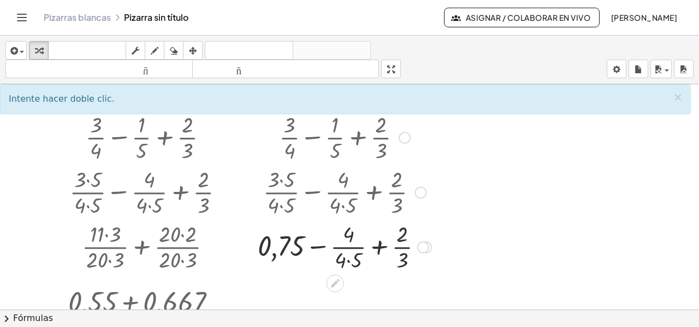
click at [349, 260] on div at bounding box center [344, 246] width 185 height 55
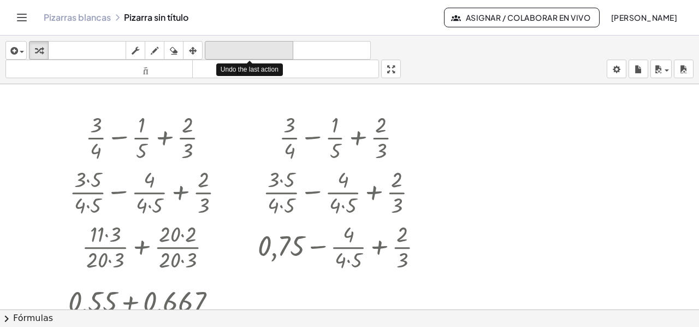
click at [262, 44] on icon "deshacer" at bounding box center [249, 50] width 83 height 13
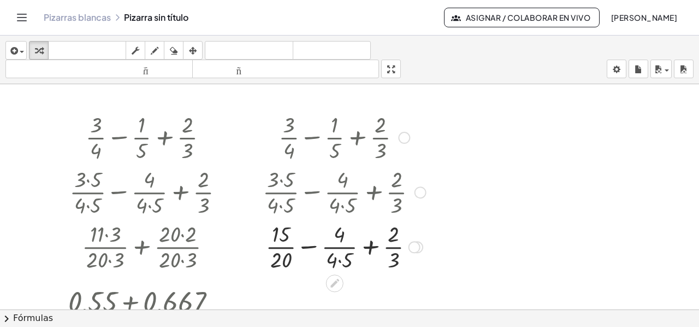
click at [340, 263] on div at bounding box center [344, 246] width 174 height 55
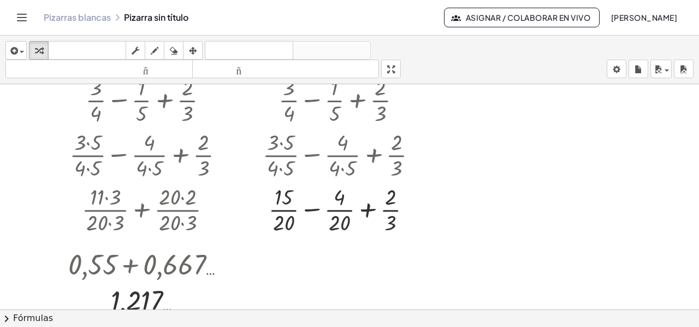
scroll to position [336, 0]
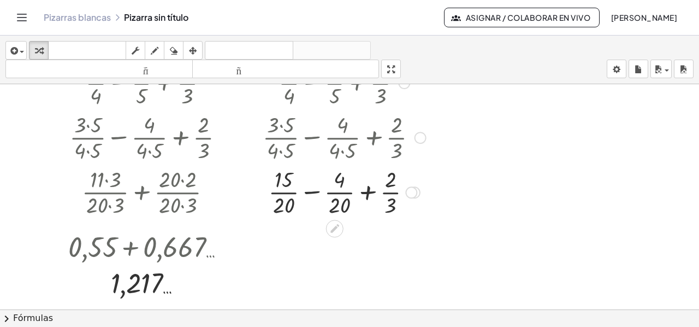
click at [309, 193] on div at bounding box center [344, 191] width 174 height 55
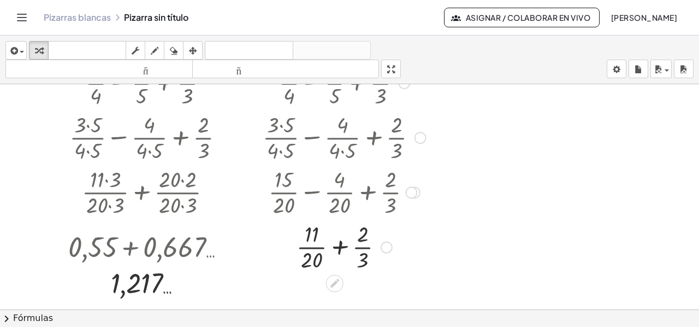
click at [339, 246] on div at bounding box center [344, 246] width 174 height 55
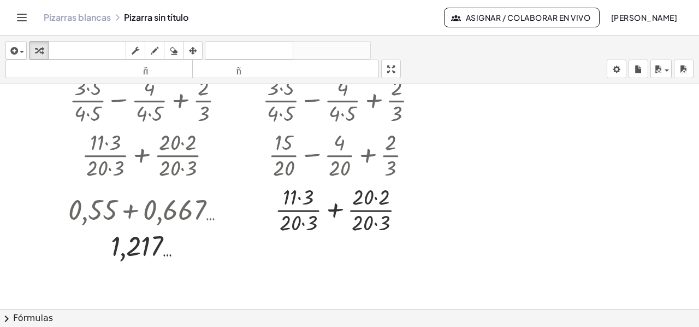
scroll to position [390, 0]
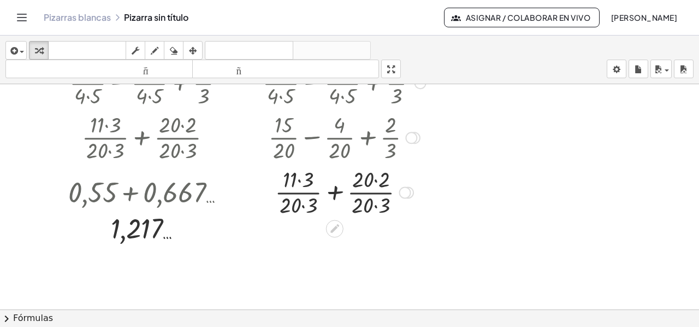
click at [297, 180] on div at bounding box center [344, 191] width 174 height 55
click at [300, 179] on div at bounding box center [344, 191] width 174 height 55
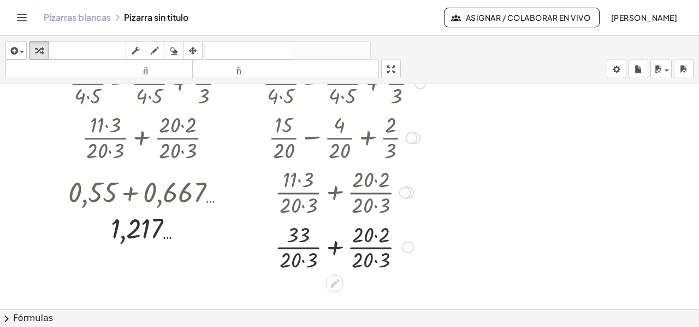
click at [302, 258] on div at bounding box center [344, 246] width 174 height 55
click at [367, 234] on div at bounding box center [344, 246] width 174 height 55
click at [369, 258] on div at bounding box center [344, 246] width 174 height 55
click at [333, 246] on div at bounding box center [344, 246] width 174 height 55
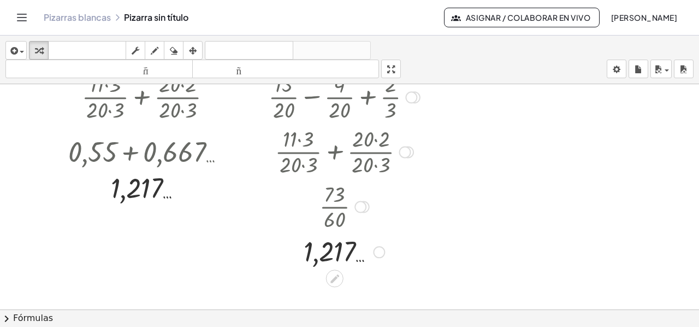
scroll to position [445, 0]
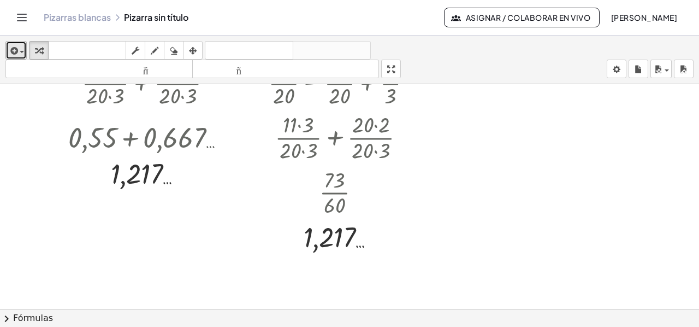
click at [14, 50] on icon "button" at bounding box center [13, 50] width 10 height 13
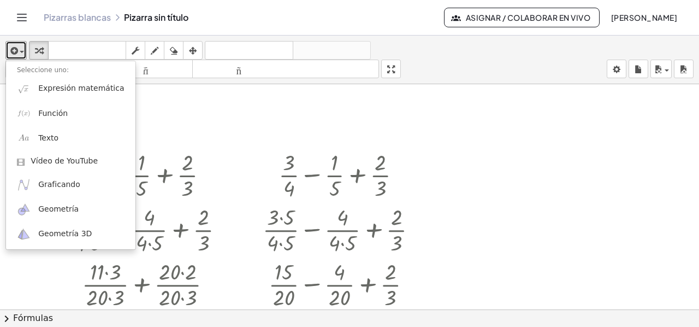
scroll to position [226, 0]
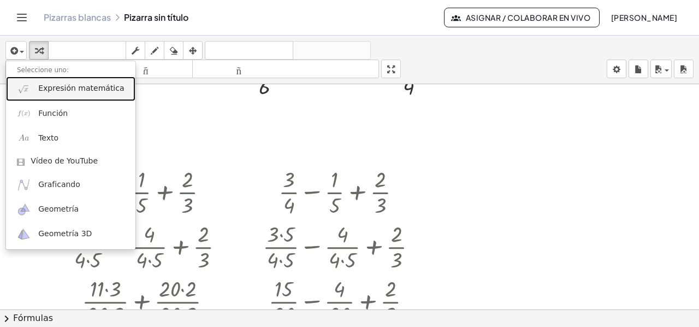
click at [78, 86] on font "Expresión matemática" at bounding box center [81, 88] width 86 height 9
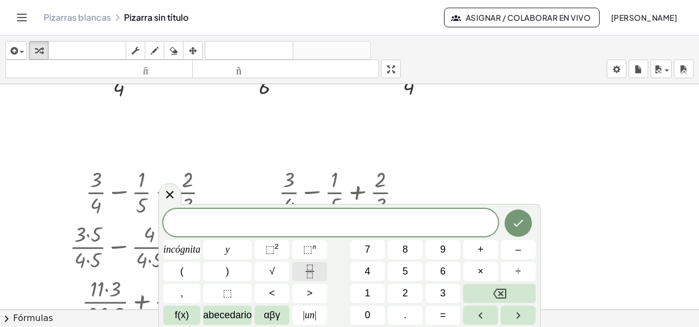
click at [309, 266] on icon "Fracción" at bounding box center [310, 271] width 14 height 14
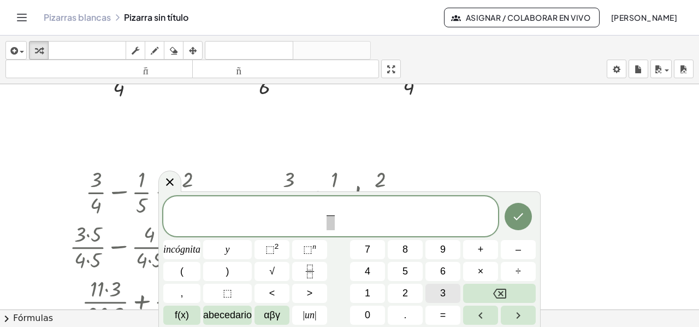
click at [439, 290] on button "3" at bounding box center [443, 293] width 35 height 19
click at [330, 225] on span at bounding box center [331, 222] width 8 height 15
click at [371, 249] on button "7" at bounding box center [367, 249] width 35 height 19
click at [371, 248] on button "7" at bounding box center [367, 249] width 35 height 19
click at [341, 214] on span "3 7 ​ ​" at bounding box center [330, 217] width 335 height 29
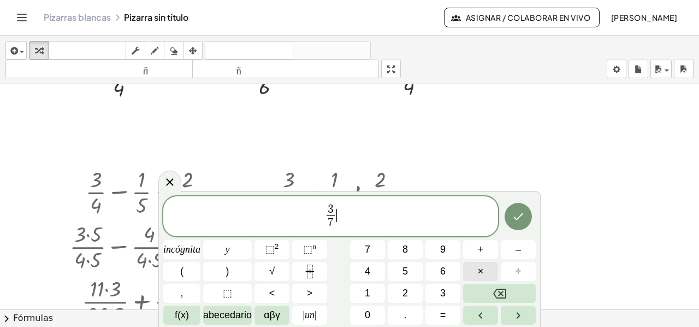
click at [480, 264] on span "×" at bounding box center [481, 271] width 6 height 15
click at [314, 270] on icon "Fracción" at bounding box center [310, 271] width 14 height 14
click at [405, 289] on font "2" at bounding box center [405, 292] width 5 height 11
click at [339, 224] on span "​" at bounding box center [341, 222] width 8 height 15
click at [366, 245] on font "7" at bounding box center [367, 249] width 5 height 11
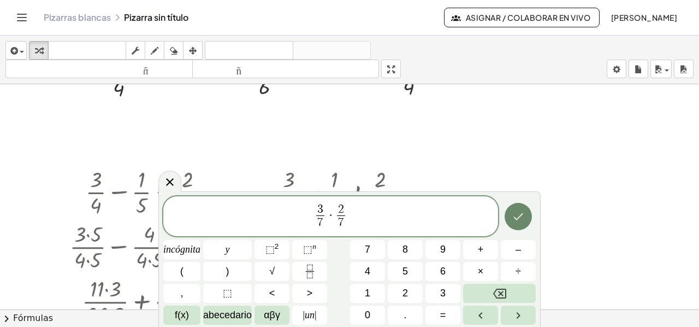
click at [525, 210] on icon "Hecho" at bounding box center [518, 216] width 13 height 13
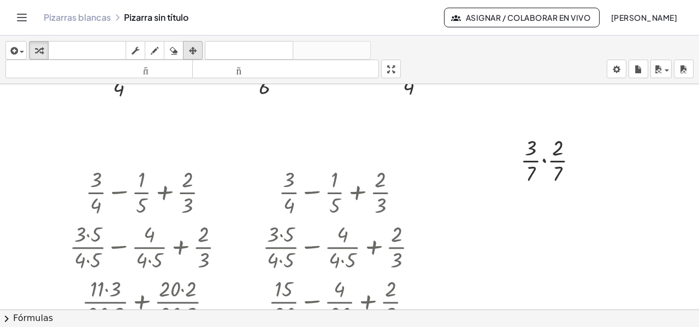
click at [190, 54] on icon "button" at bounding box center [193, 50] width 8 height 13
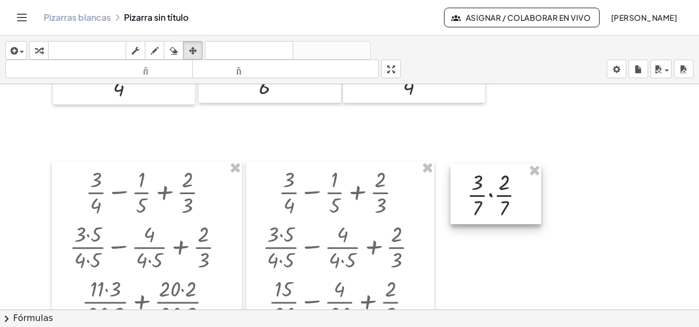
drag, startPoint x: 546, startPoint y: 161, endPoint x: 493, endPoint y: 196, distance: 63.7
click at [493, 196] on div at bounding box center [496, 194] width 91 height 60
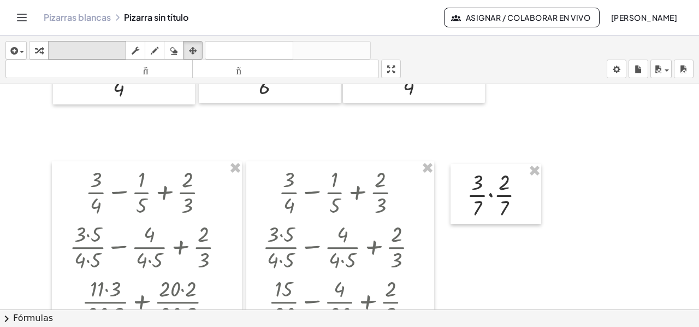
drag, startPoint x: 45, startPoint y: 48, endPoint x: 49, endPoint y: 54, distance: 7.9
click at [44, 48] on div "button" at bounding box center [39, 50] width 14 height 13
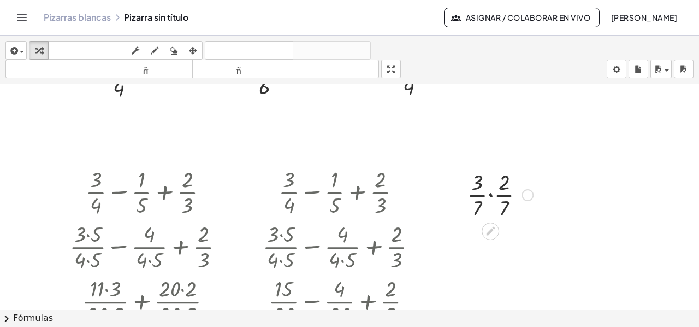
click at [490, 193] on div at bounding box center [500, 194] width 77 height 55
click at [491, 264] on div at bounding box center [500, 248] width 77 height 55
click at [490, 240] on div at bounding box center [500, 248] width 77 height 55
drag, startPoint x: 496, startPoint y: 260, endPoint x: 493, endPoint y: 238, distance: 22.6
click at [493, 238] on div at bounding box center [500, 248] width 77 height 55
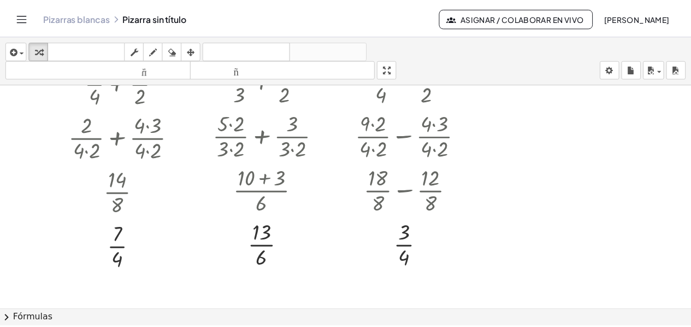
scroll to position [0, 0]
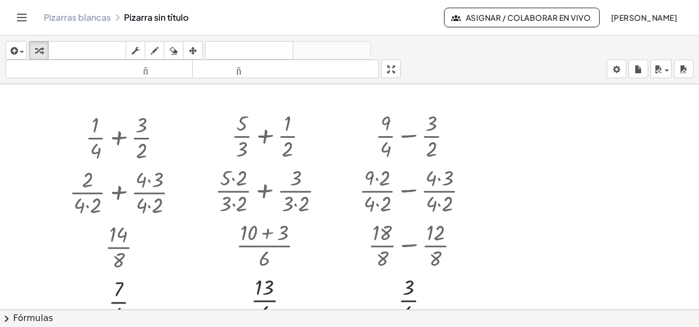
click at [22, 11] on icon "Cambiar navegación" at bounding box center [21, 17] width 13 height 13
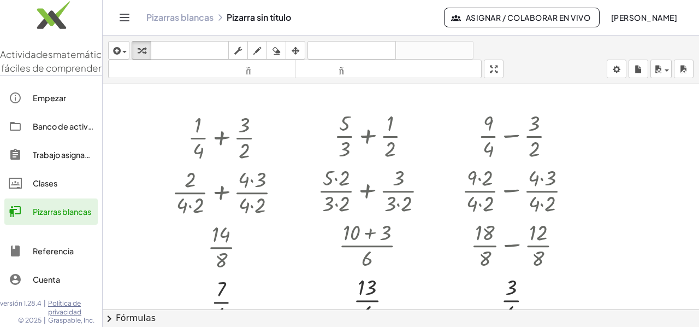
click at [42, 216] on font "Pizarras blancas" at bounding box center [62, 212] width 58 height 10
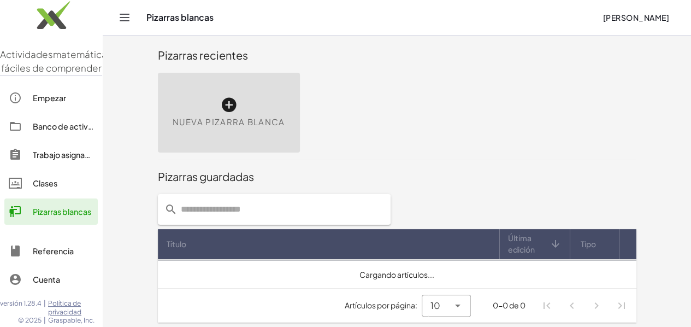
scroll to position [6, 0]
